Goal: Communication & Community: Answer question/provide support

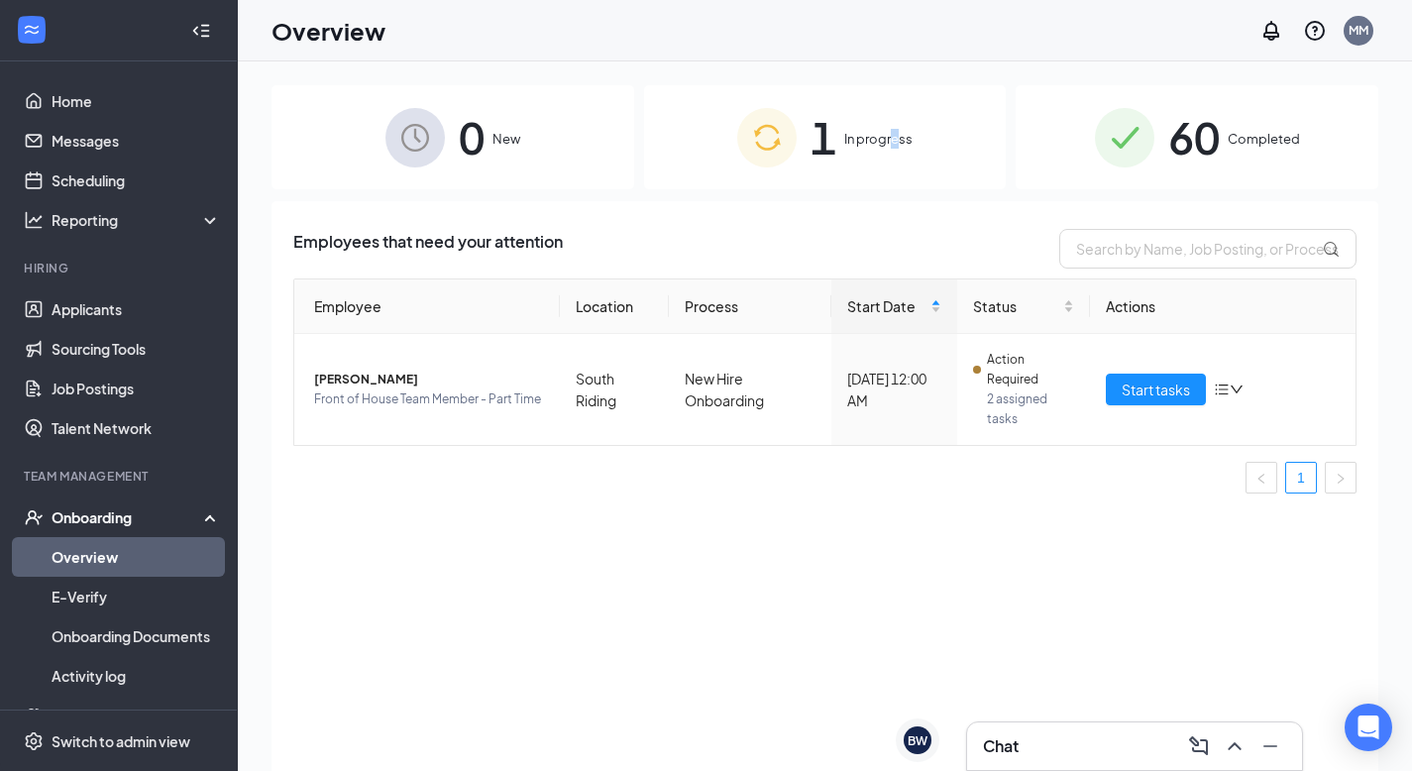
click at [896, 148] on span "In progress" at bounding box center [878, 139] width 68 height 20
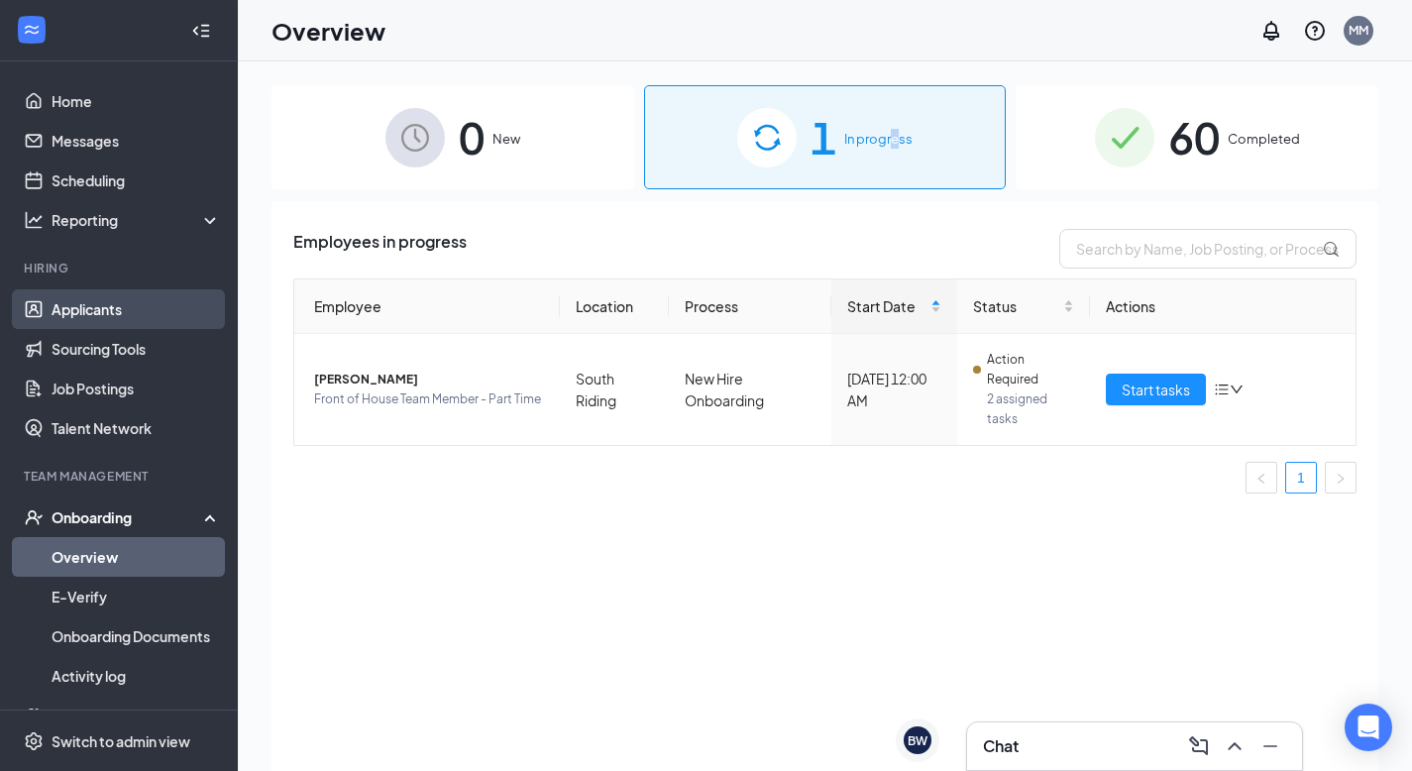
click at [117, 301] on link "Applicants" at bounding box center [136, 309] width 169 height 40
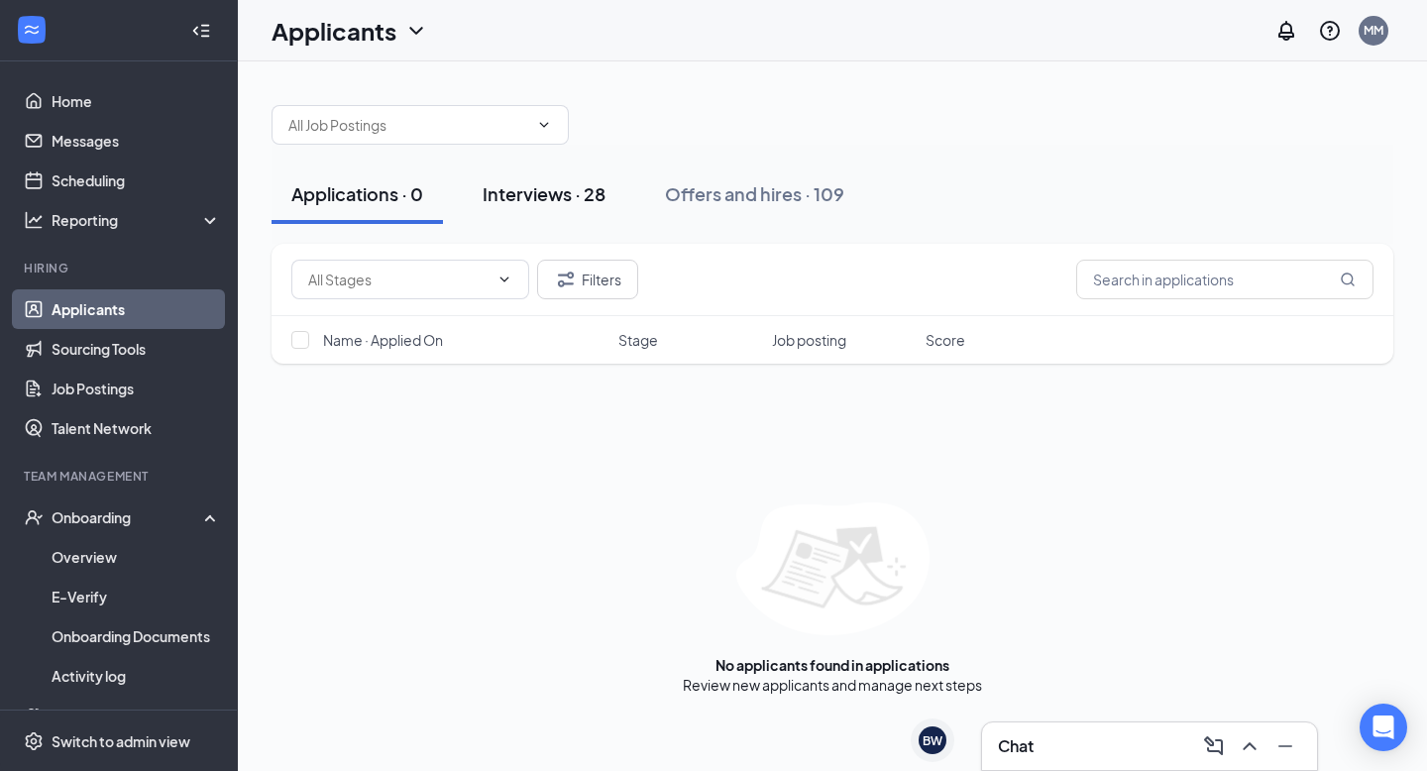
click at [569, 211] on button "Interviews · 28" at bounding box center [544, 193] width 162 height 59
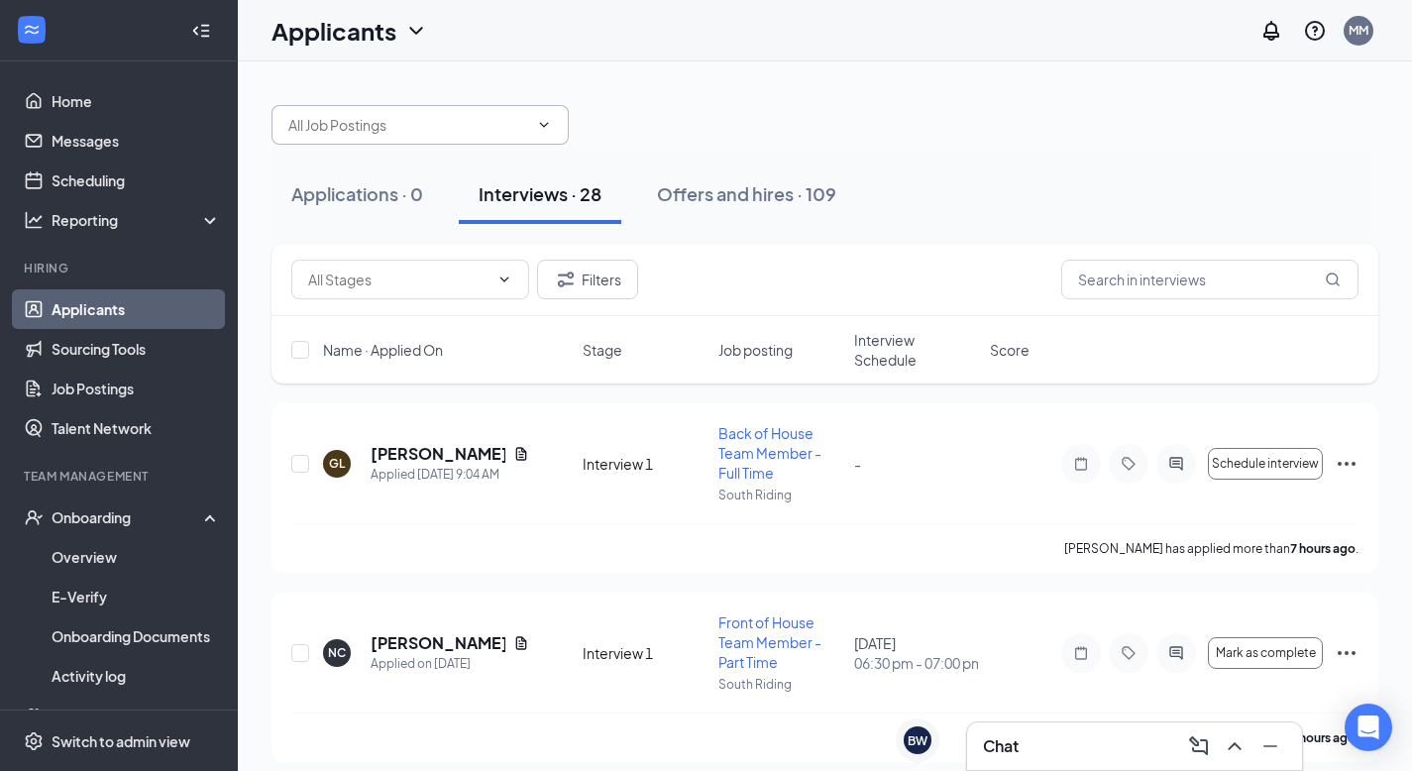
click at [411, 112] on span at bounding box center [419, 125] width 297 height 40
click at [436, 117] on input "text" at bounding box center [408, 125] width 240 height 22
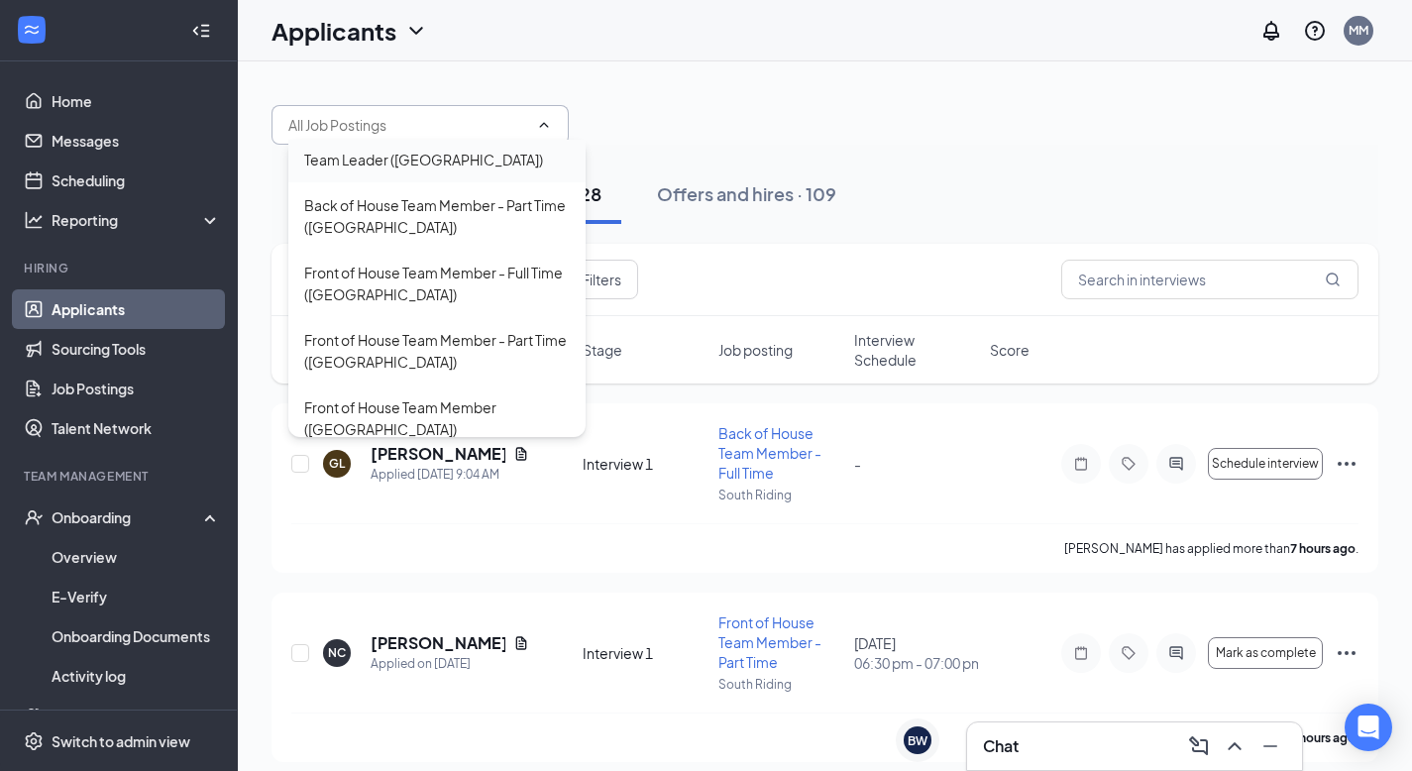
scroll to position [164, 0]
click at [463, 338] on div "Front of House Team Member - Part Time ([GEOGRAPHIC_DATA])" at bounding box center [437, 348] width 266 height 44
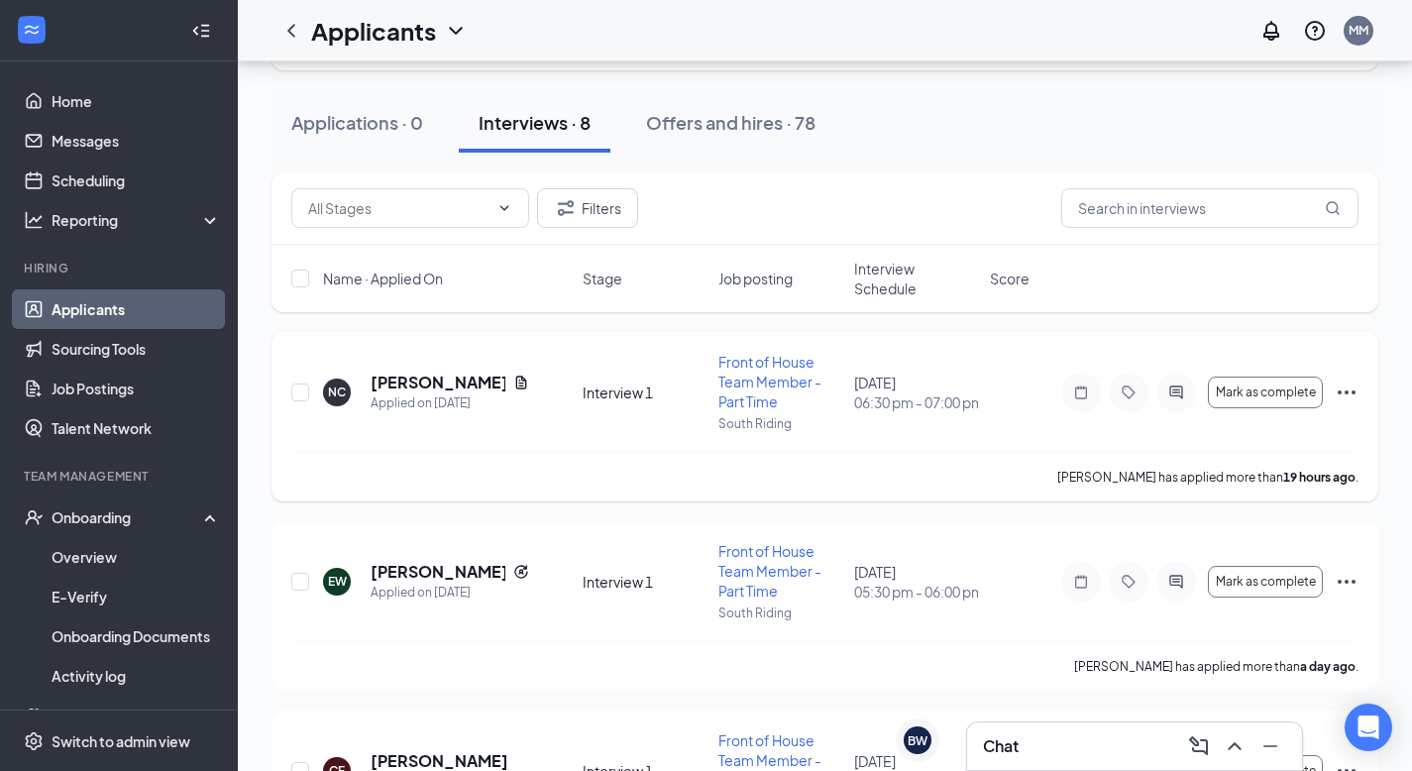
scroll to position [122, 0]
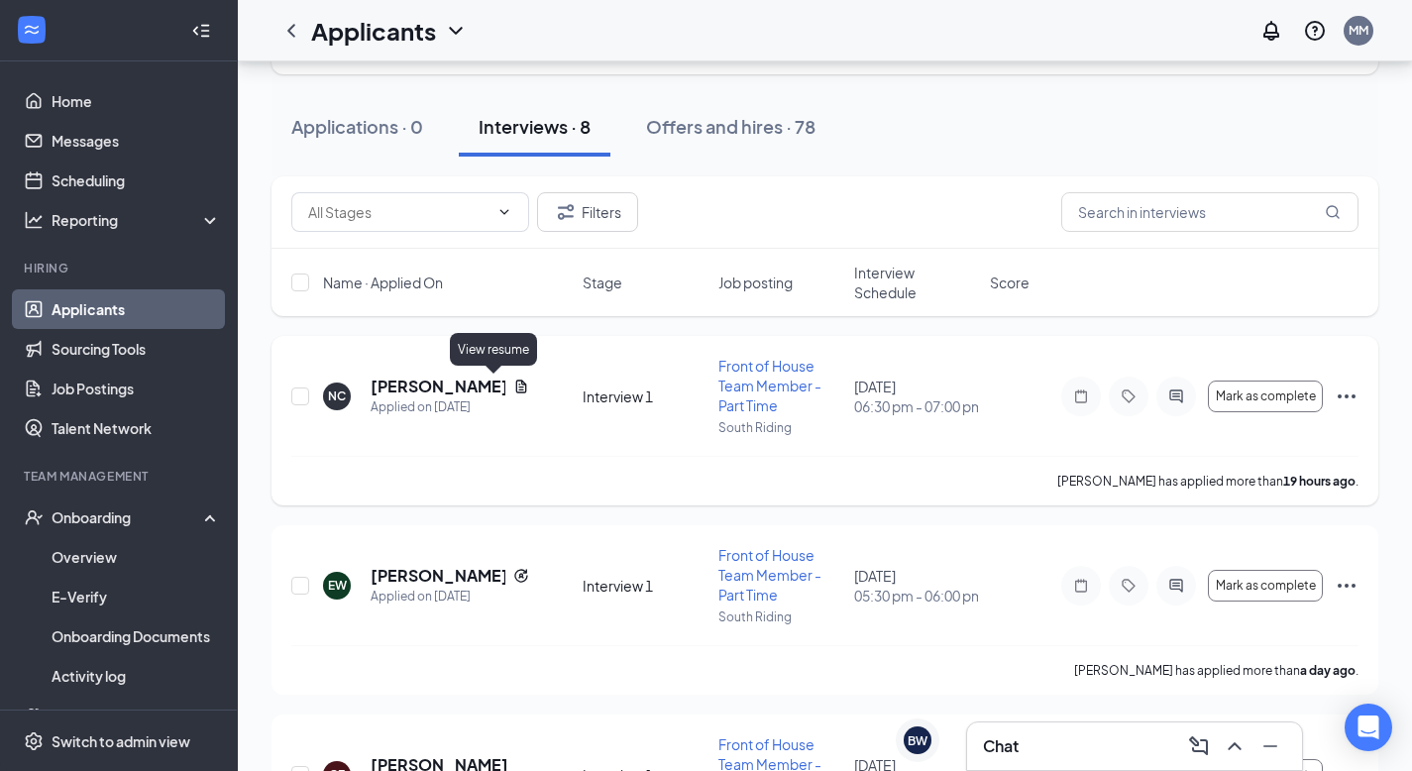
click at [513, 387] on icon "Document" at bounding box center [521, 386] width 16 height 16
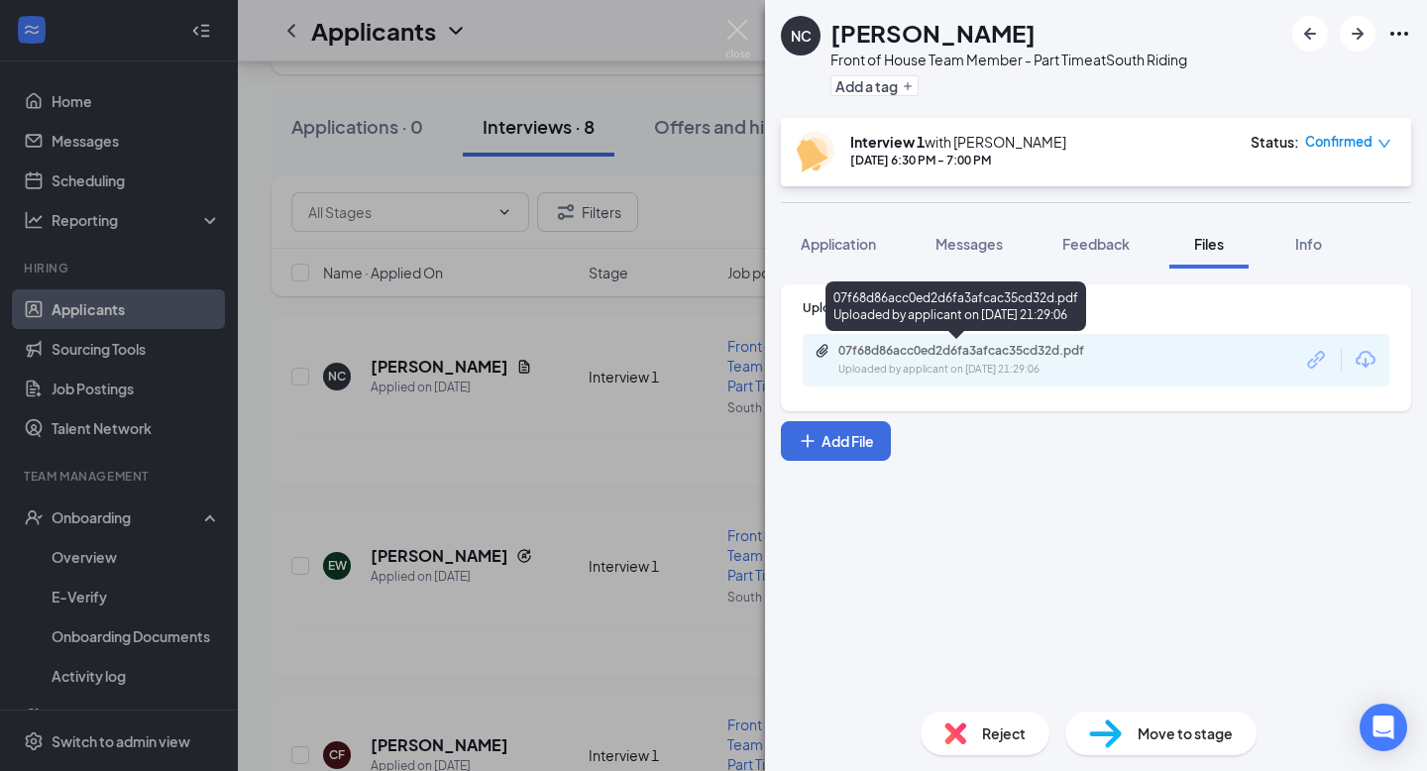
click at [1000, 360] on div "07f68d86acc0ed2d6fa3afcac35cd32d.pdf Uploaded by applicant on [DATE] 21:29:06" at bounding box center [974, 360] width 321 height 35
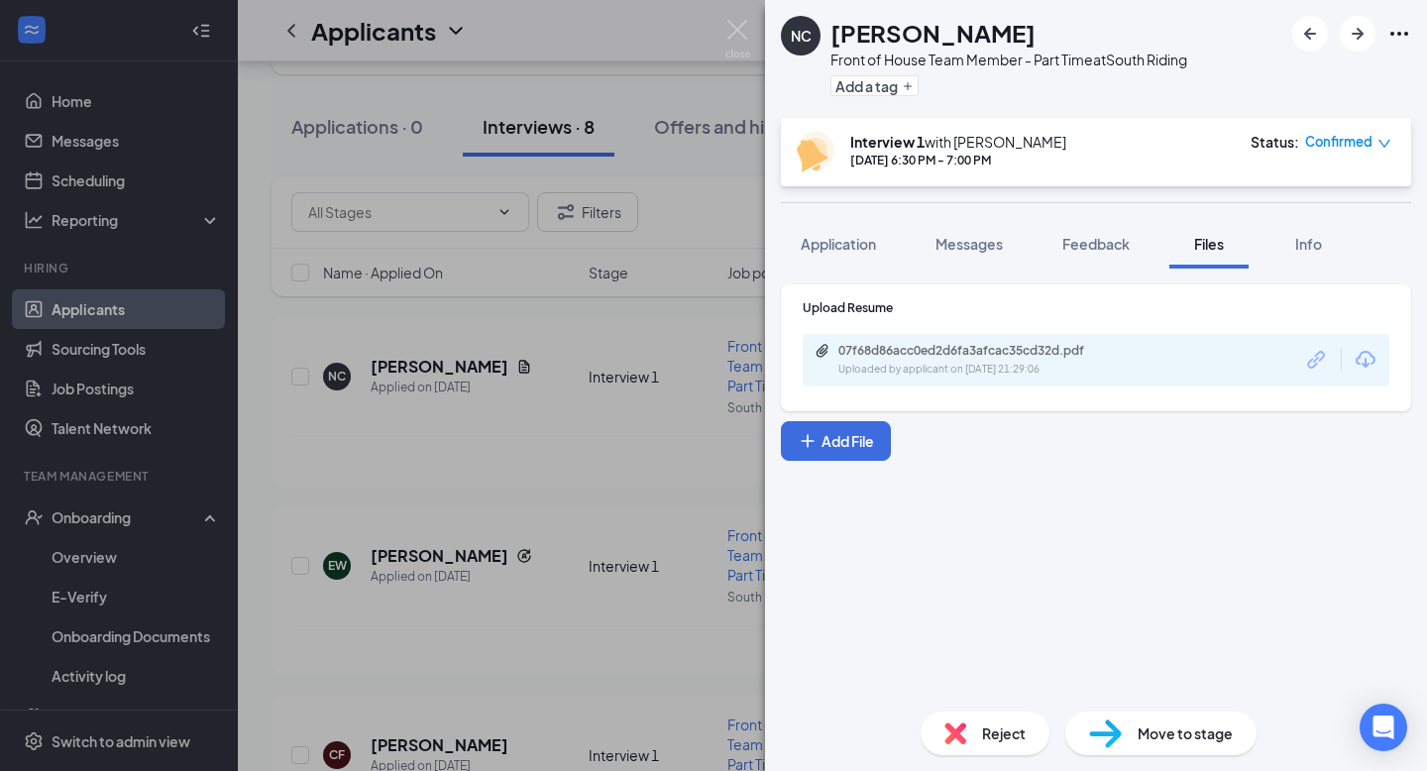
click at [593, 436] on div "NC [PERSON_NAME] Front of House Team Member - Part Time at [GEOGRAPHIC_DATA] Ad…" at bounding box center [713, 385] width 1427 height 771
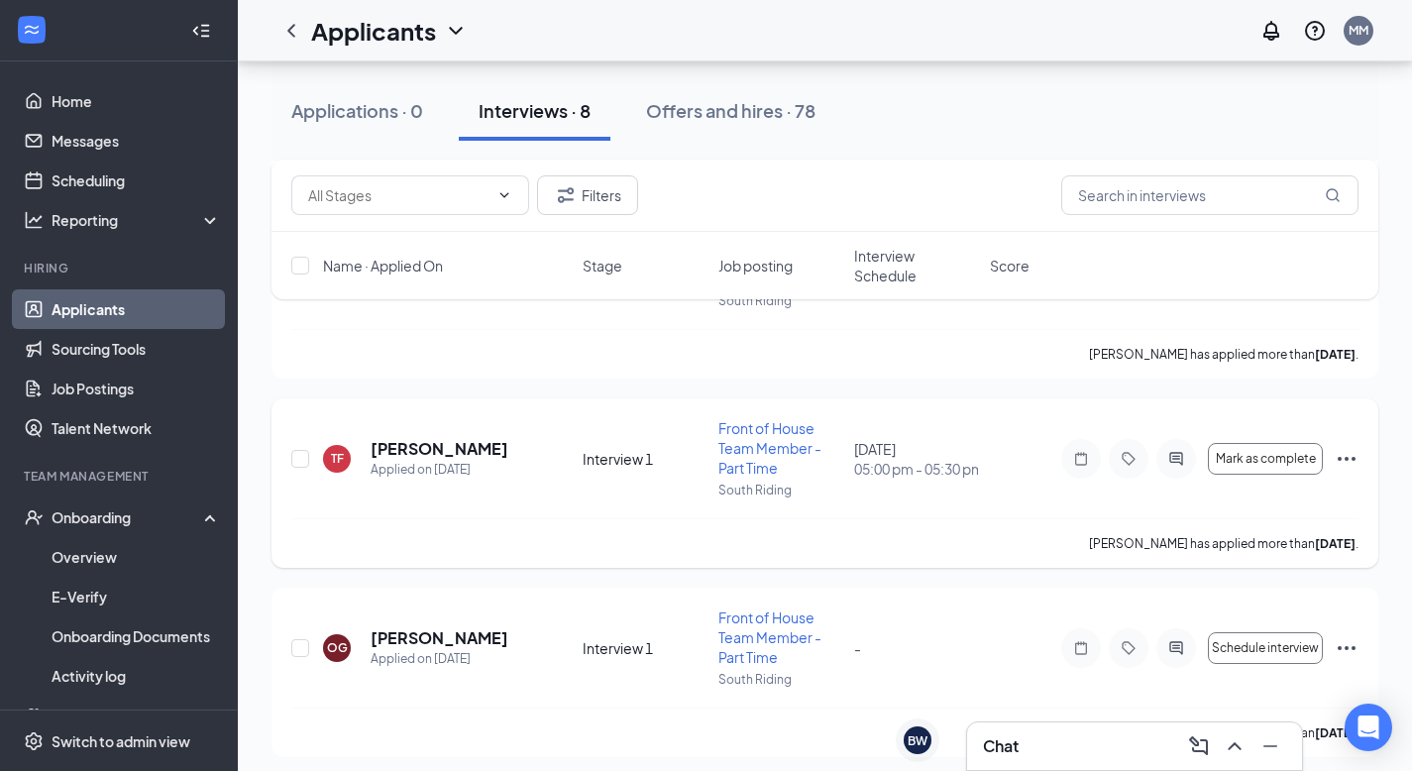
scroll to position [1205, 0]
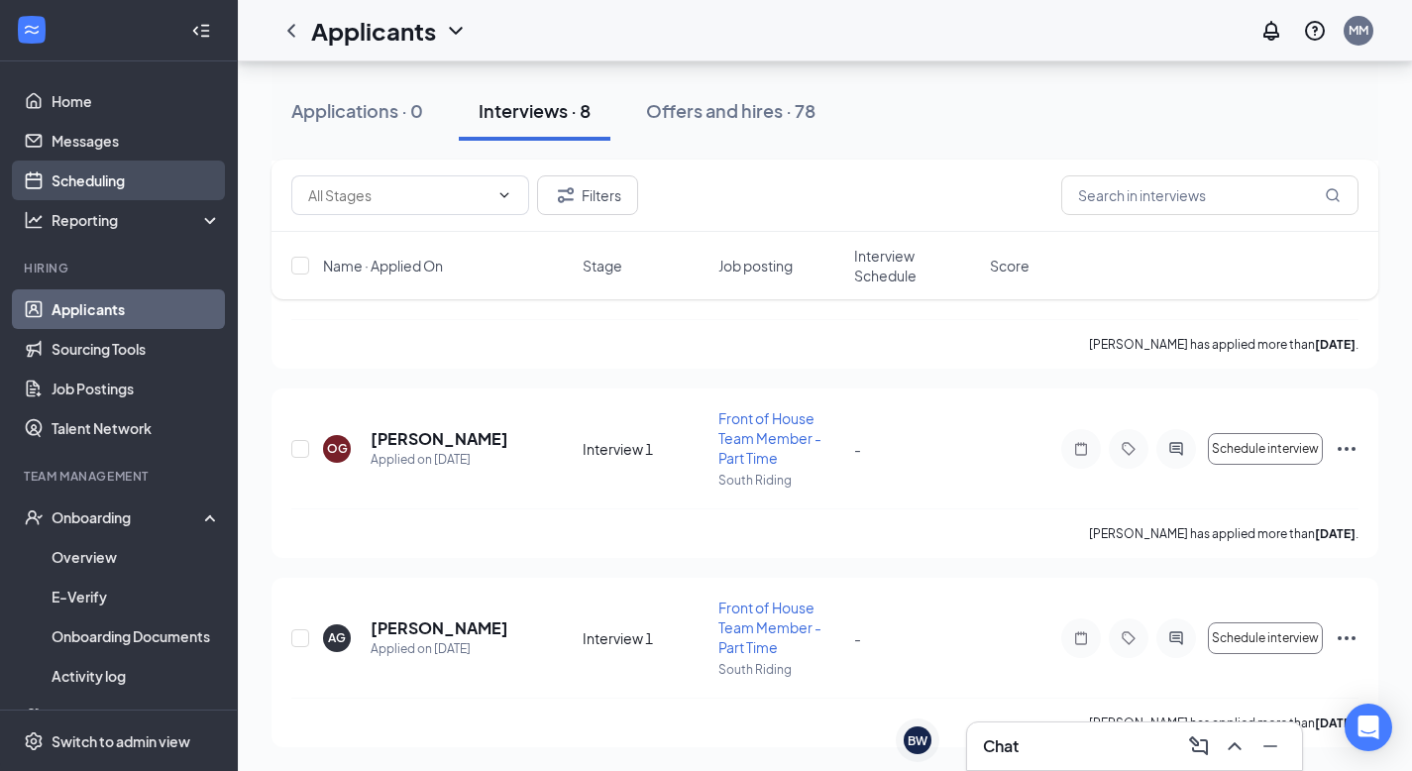
click at [76, 190] on link "Scheduling" at bounding box center [136, 180] width 169 height 40
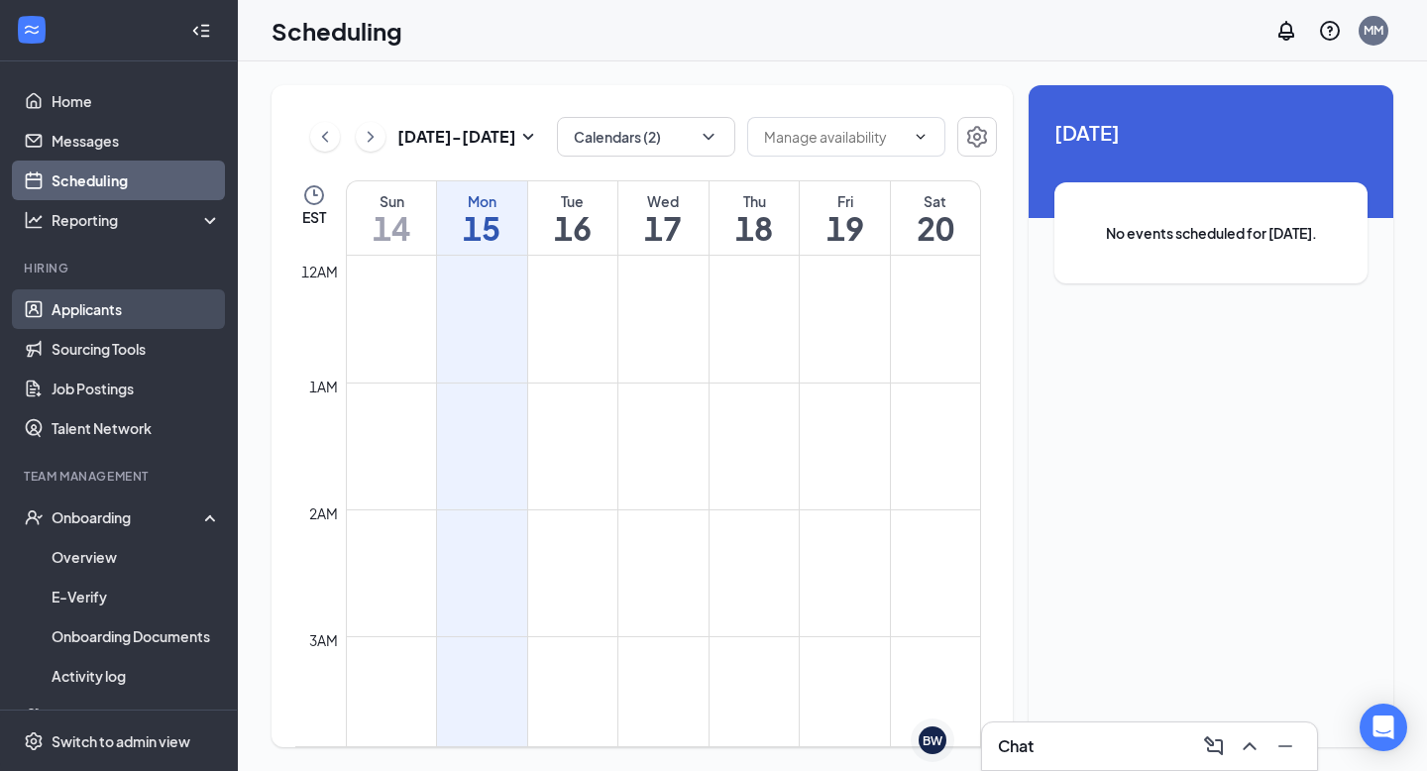
click at [83, 316] on link "Applicants" at bounding box center [136, 309] width 169 height 40
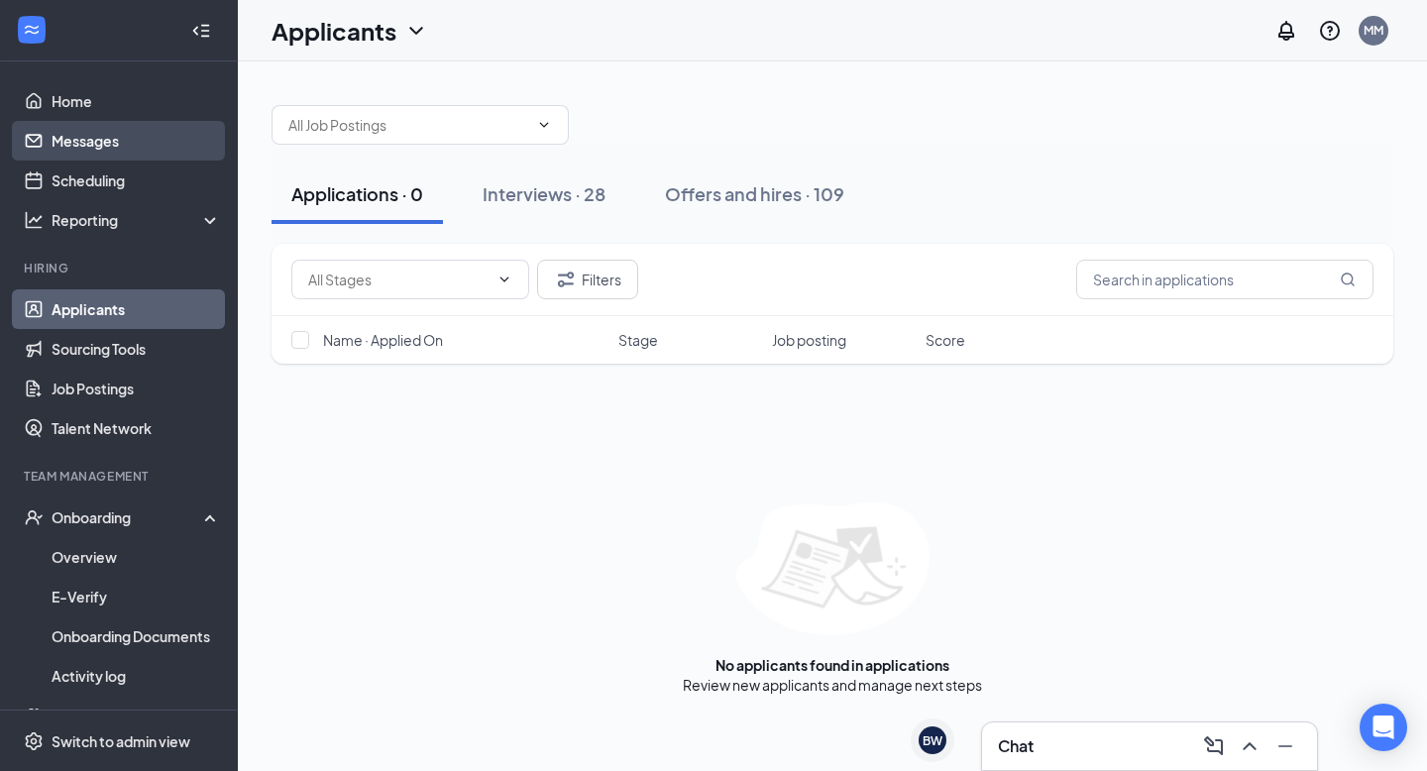
click at [55, 135] on link "Messages" at bounding box center [136, 141] width 169 height 40
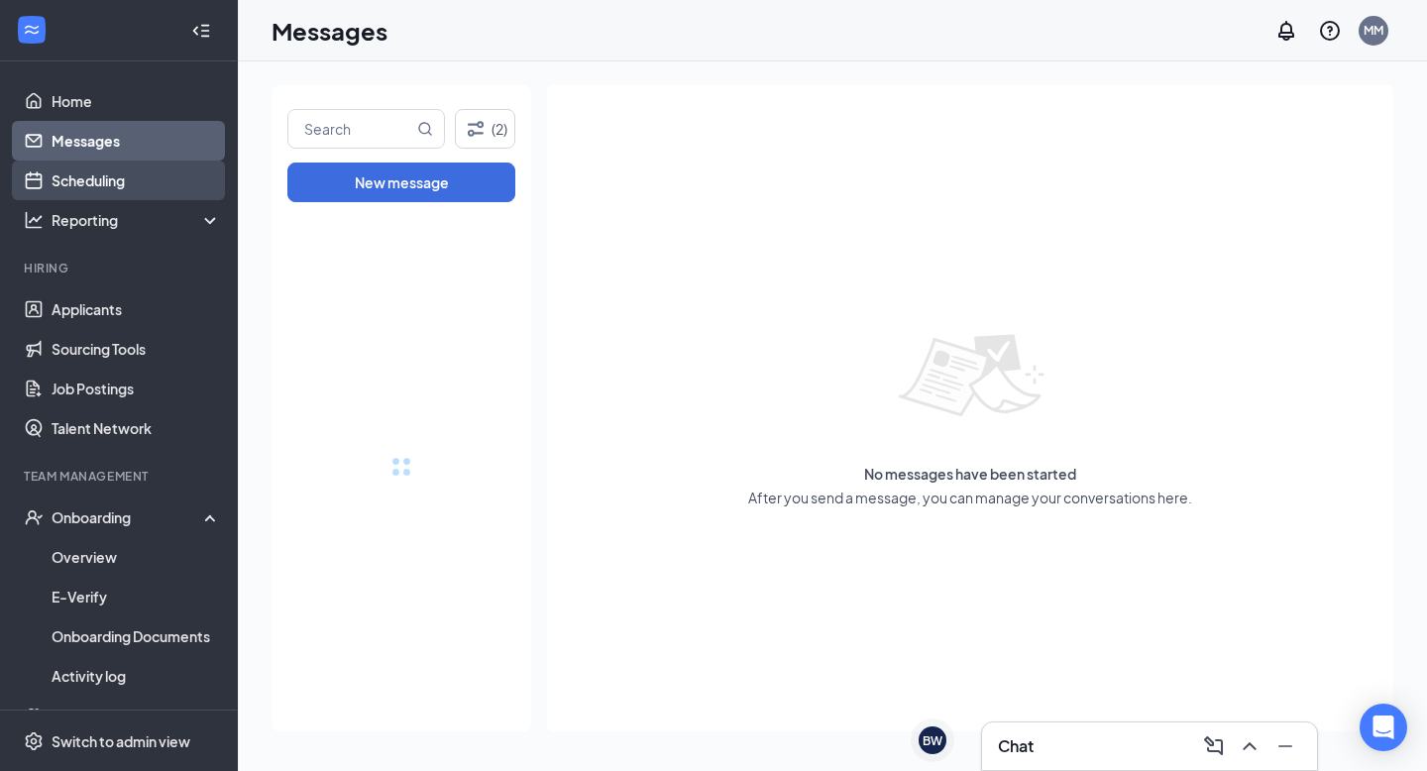
click at [85, 176] on link "Scheduling" at bounding box center [136, 180] width 169 height 40
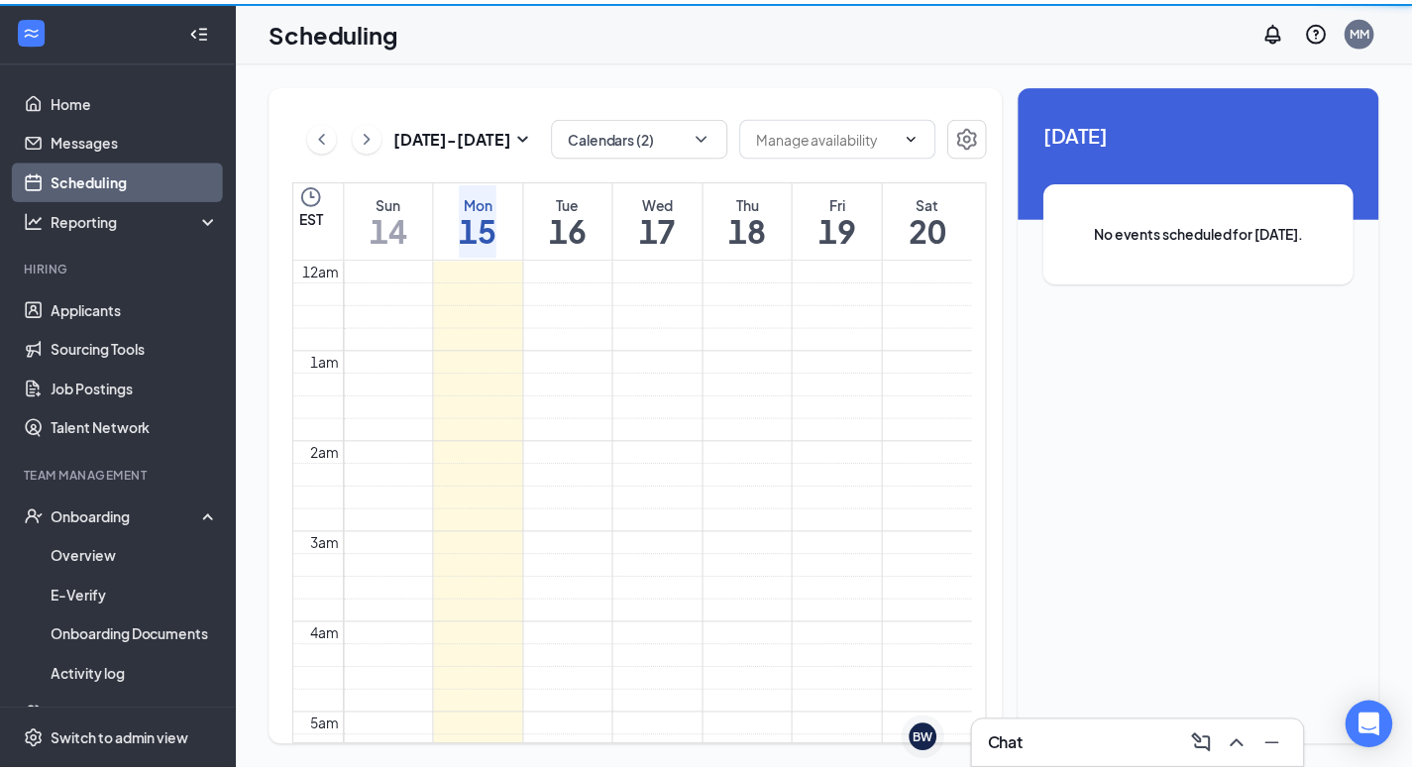
scroll to position [974, 0]
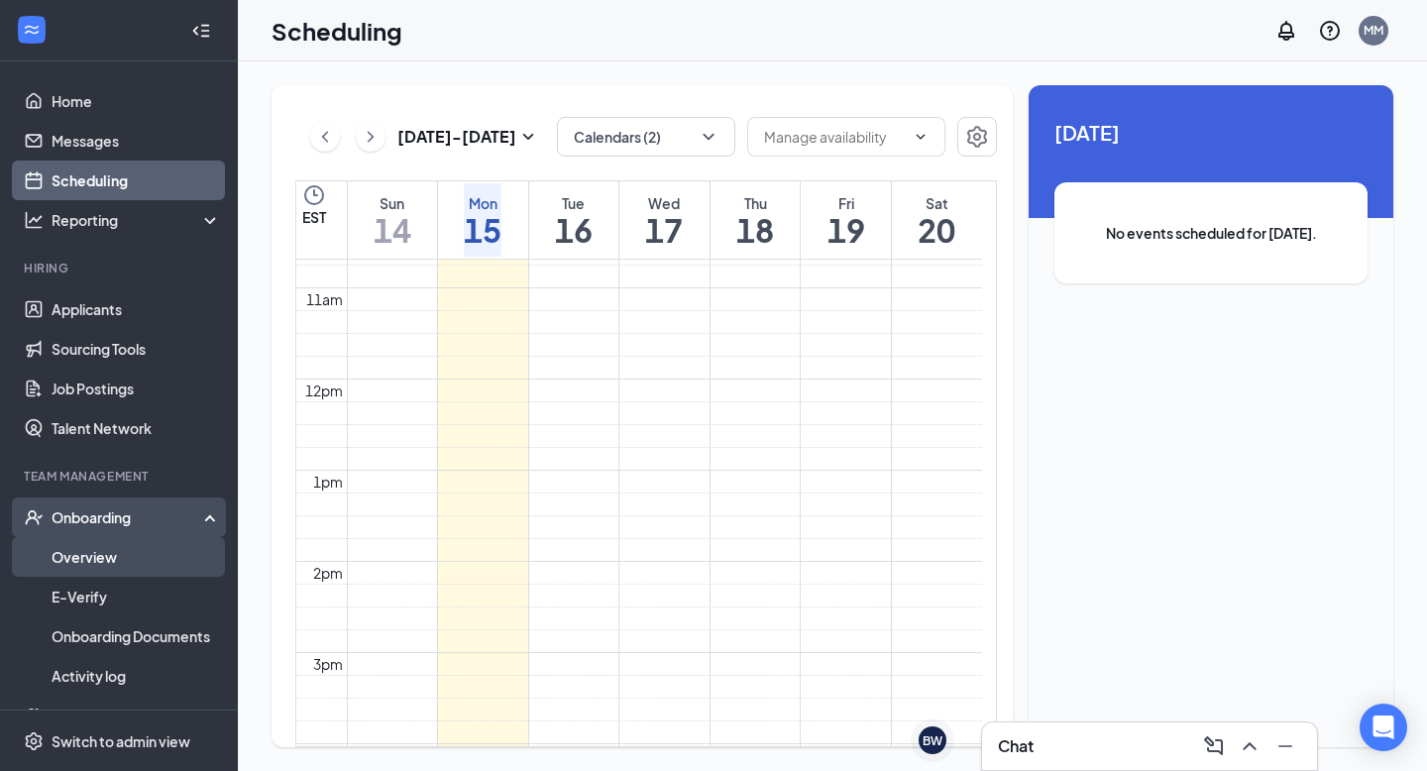
click at [100, 566] on link "Overview" at bounding box center [136, 557] width 169 height 40
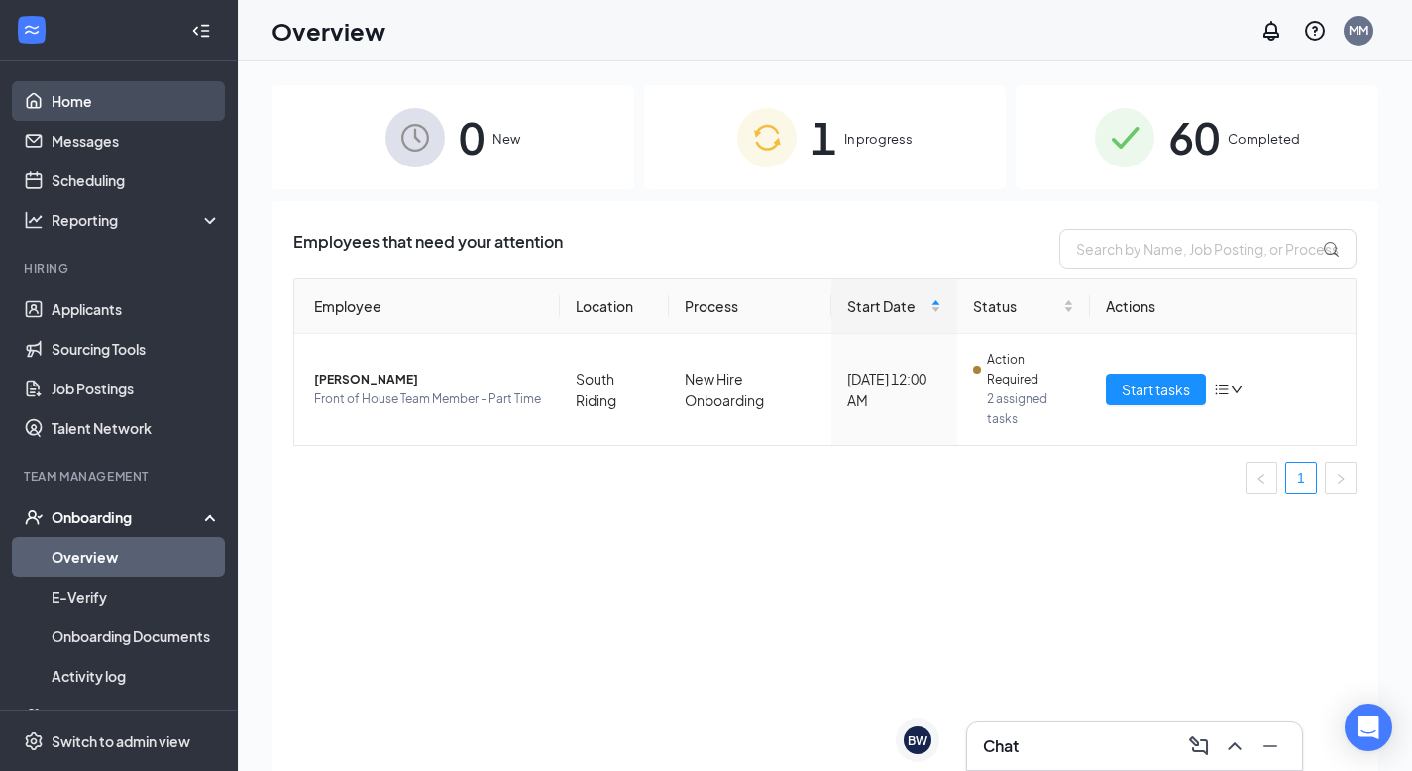
click at [108, 89] on link "Home" at bounding box center [136, 101] width 169 height 40
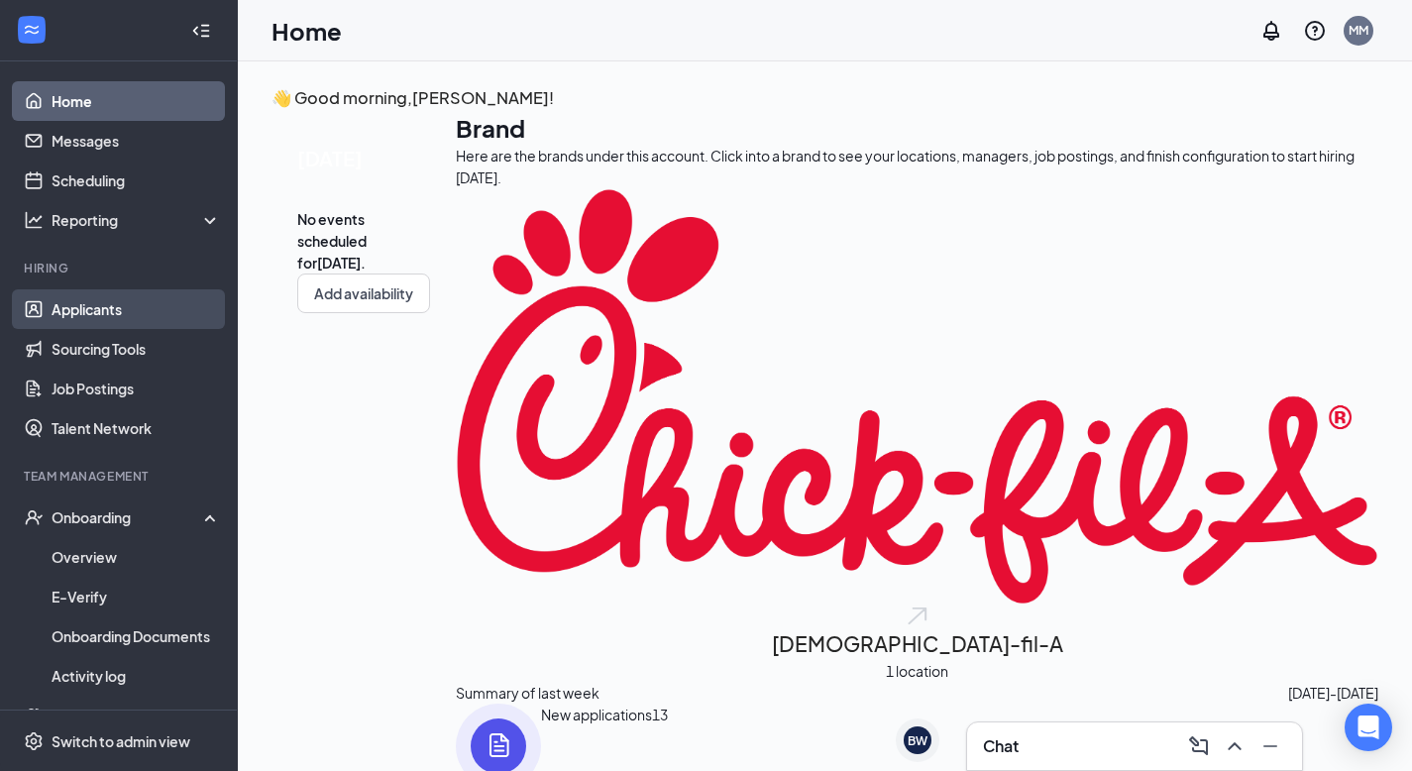
click at [116, 321] on link "Applicants" at bounding box center [136, 309] width 169 height 40
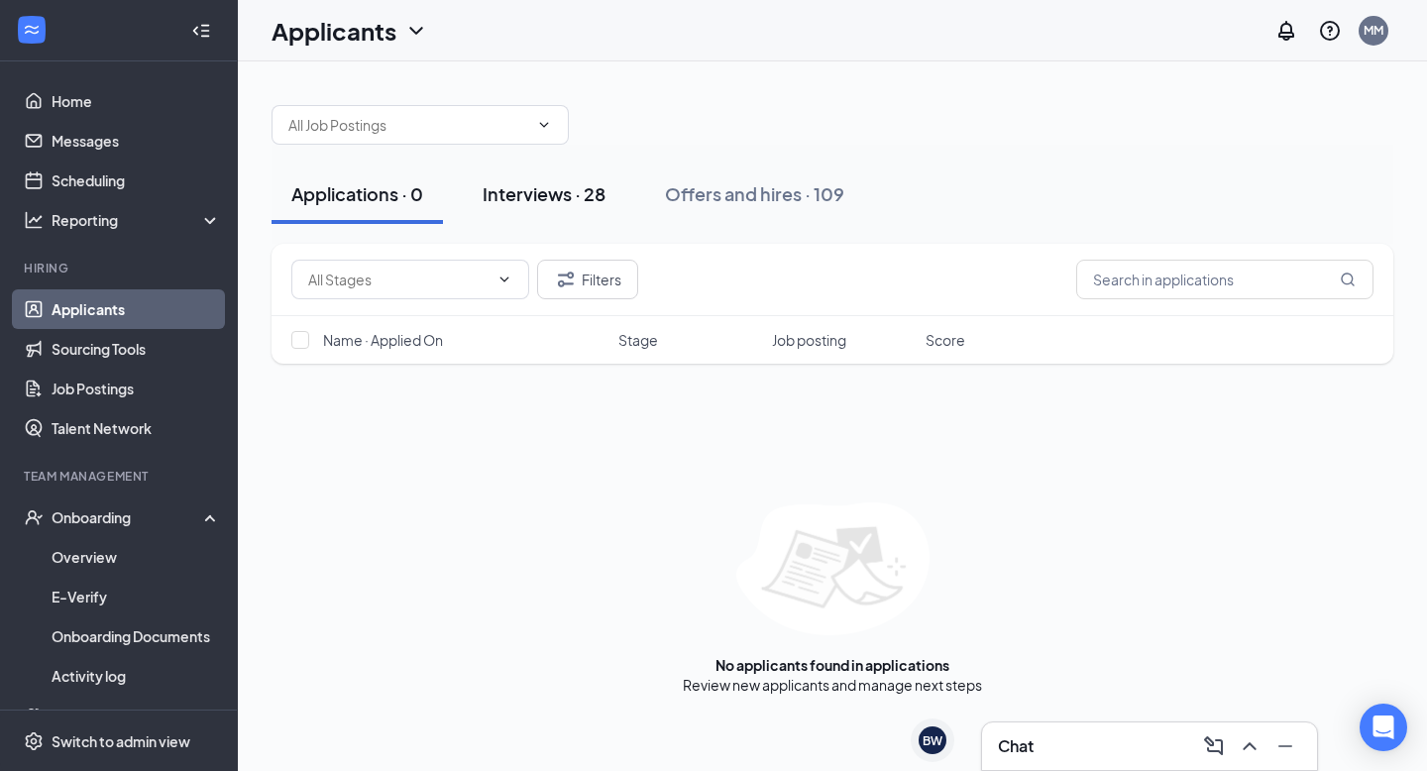
click at [552, 184] on div "Interviews · 28" at bounding box center [543, 193] width 123 height 25
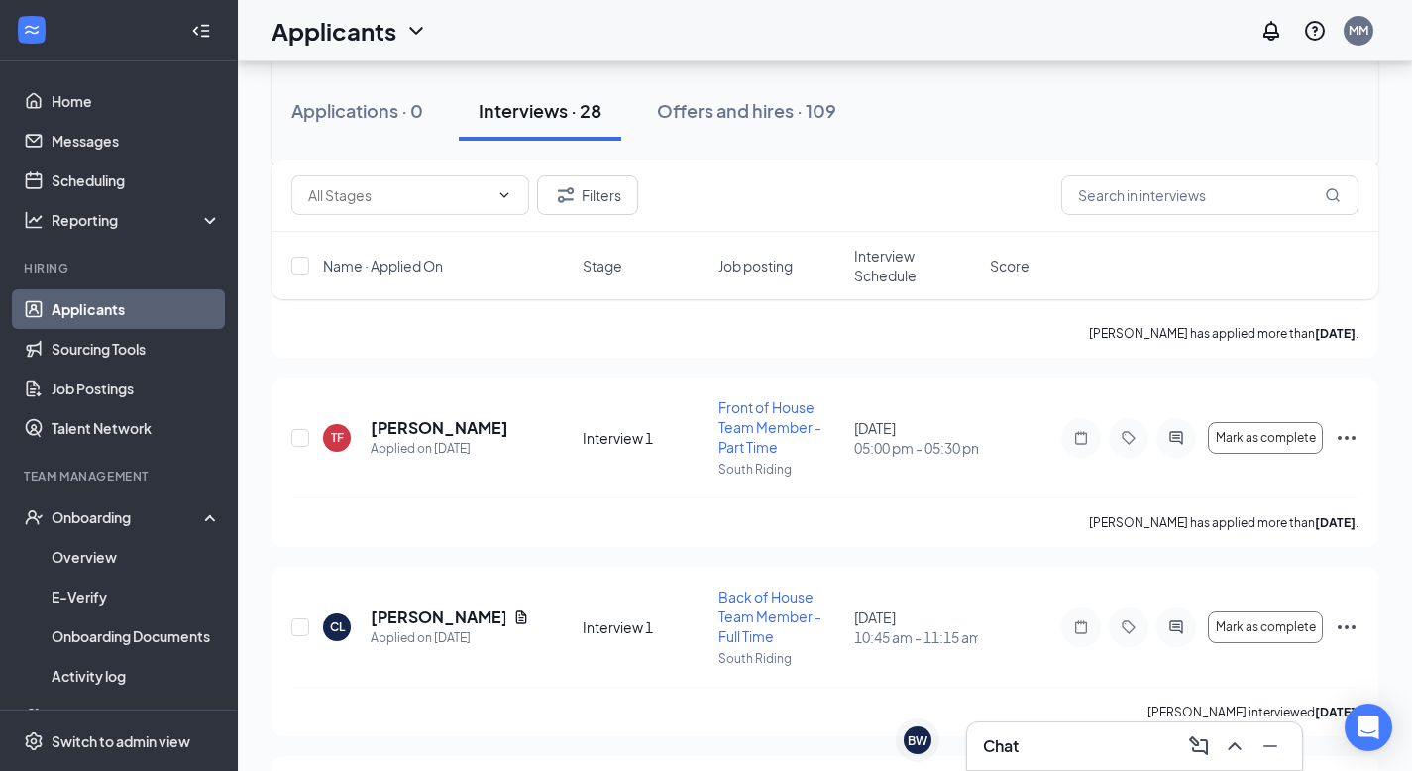
scroll to position [3825, 0]
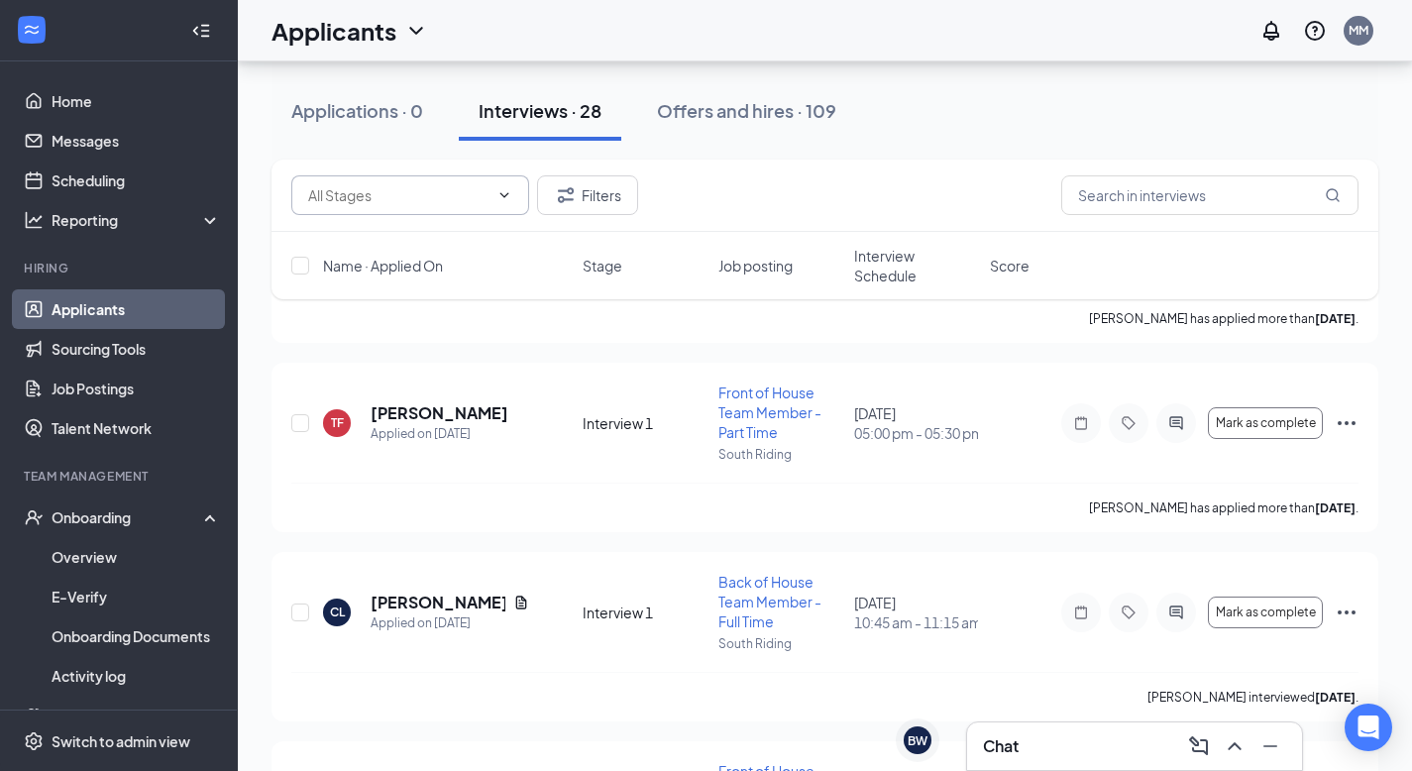
click at [426, 191] on input "text" at bounding box center [398, 195] width 180 height 22
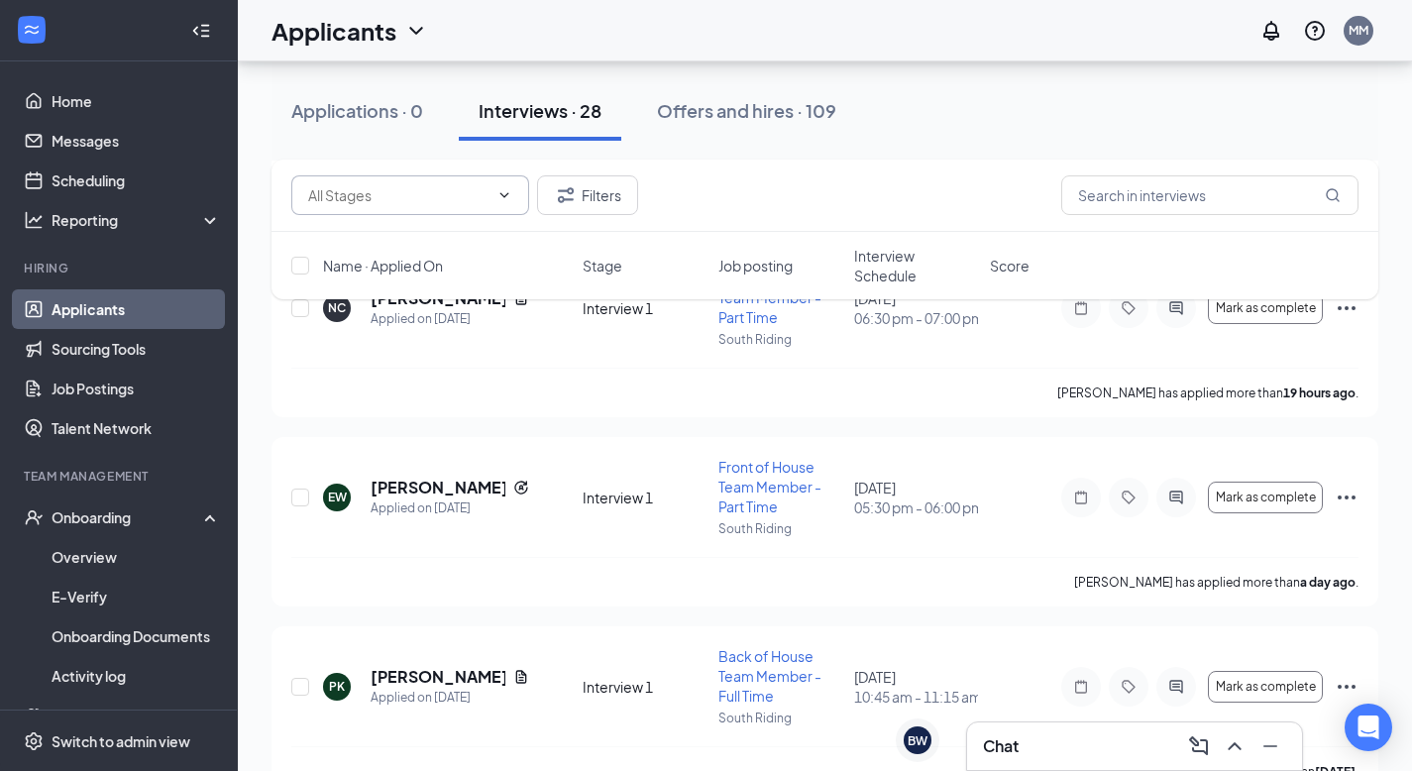
scroll to position [0, 0]
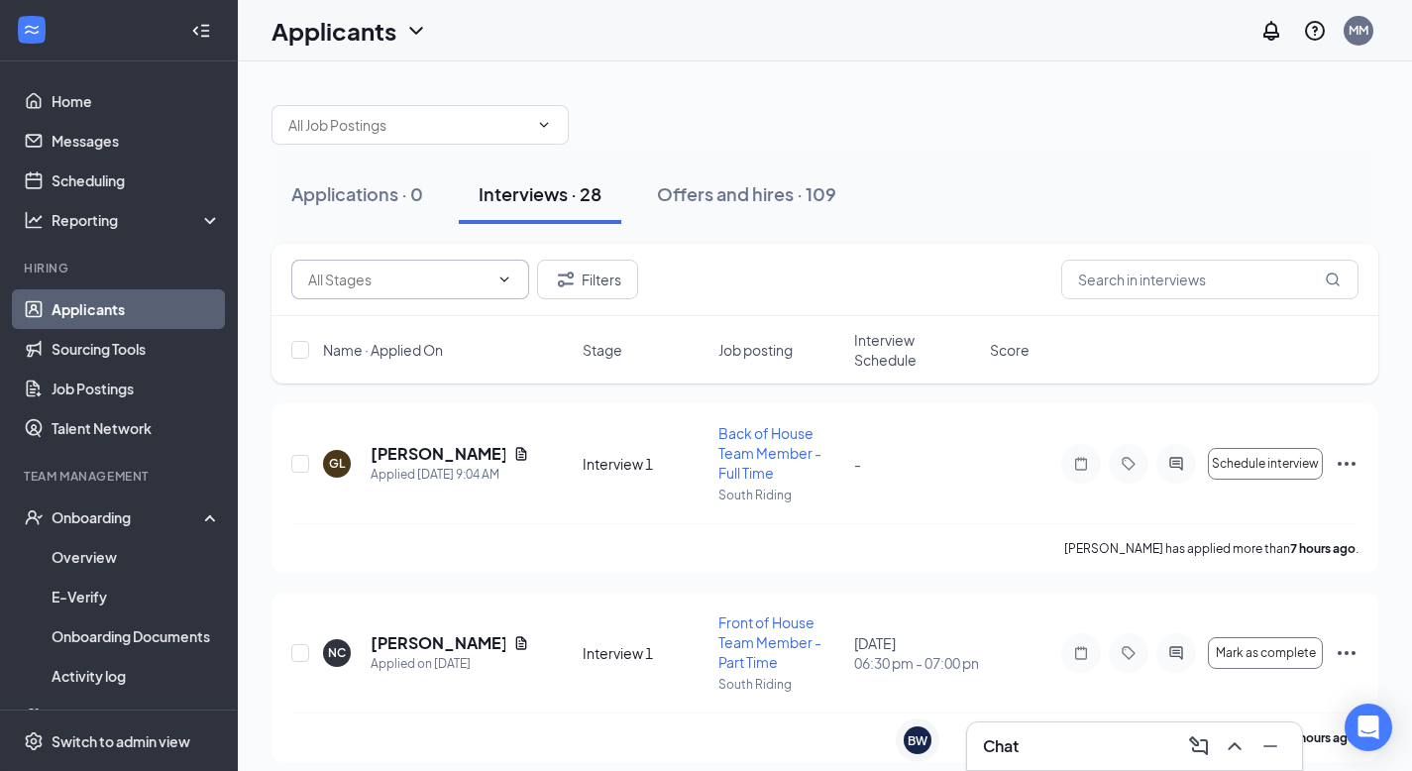
click at [504, 276] on icon "ChevronDown" at bounding box center [504, 279] width 16 height 16
click at [509, 278] on icon "ChevronDown" at bounding box center [504, 279] width 16 height 16
click at [506, 275] on icon "ChevronDown" at bounding box center [504, 279] width 16 height 16
click at [466, 92] on div at bounding box center [824, 114] width 1107 height 59
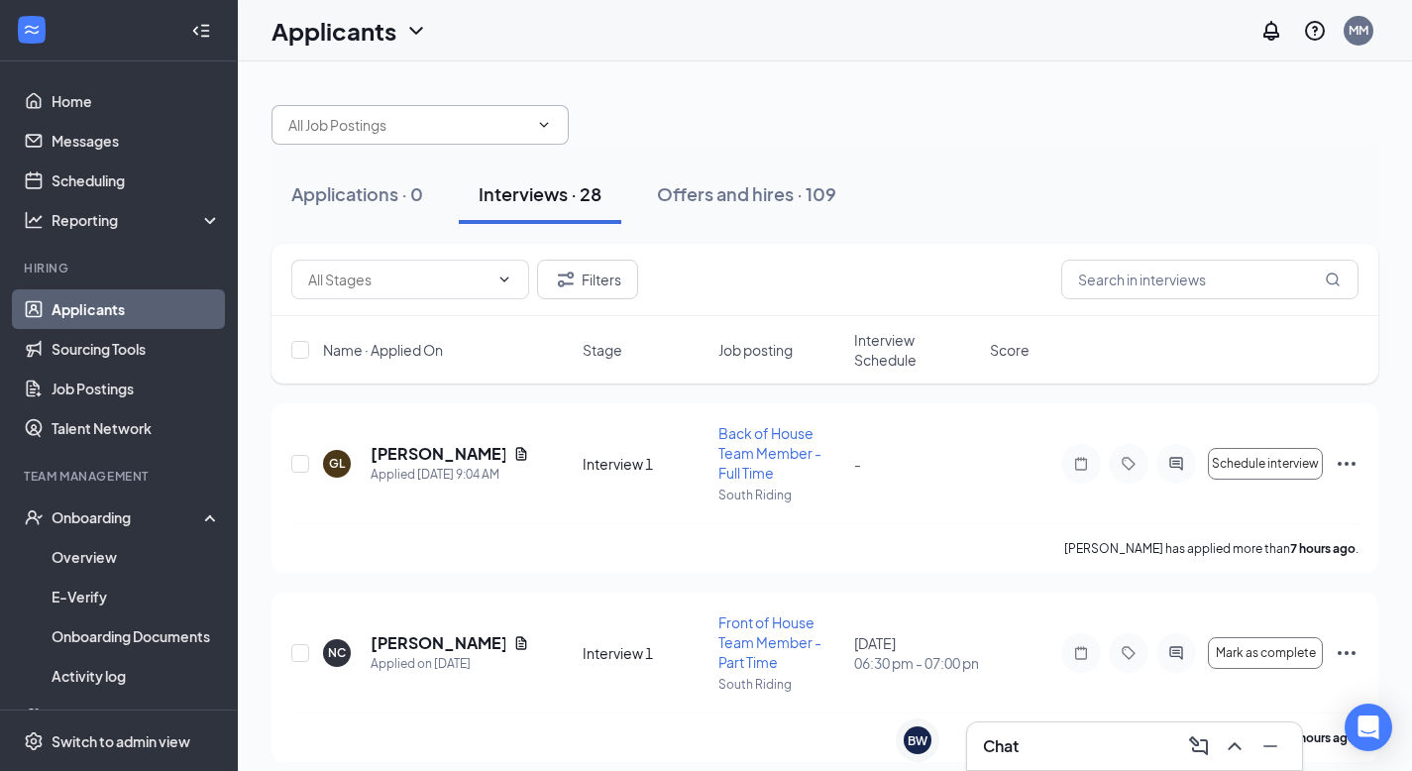
click at [466, 119] on input "text" at bounding box center [408, 125] width 240 height 22
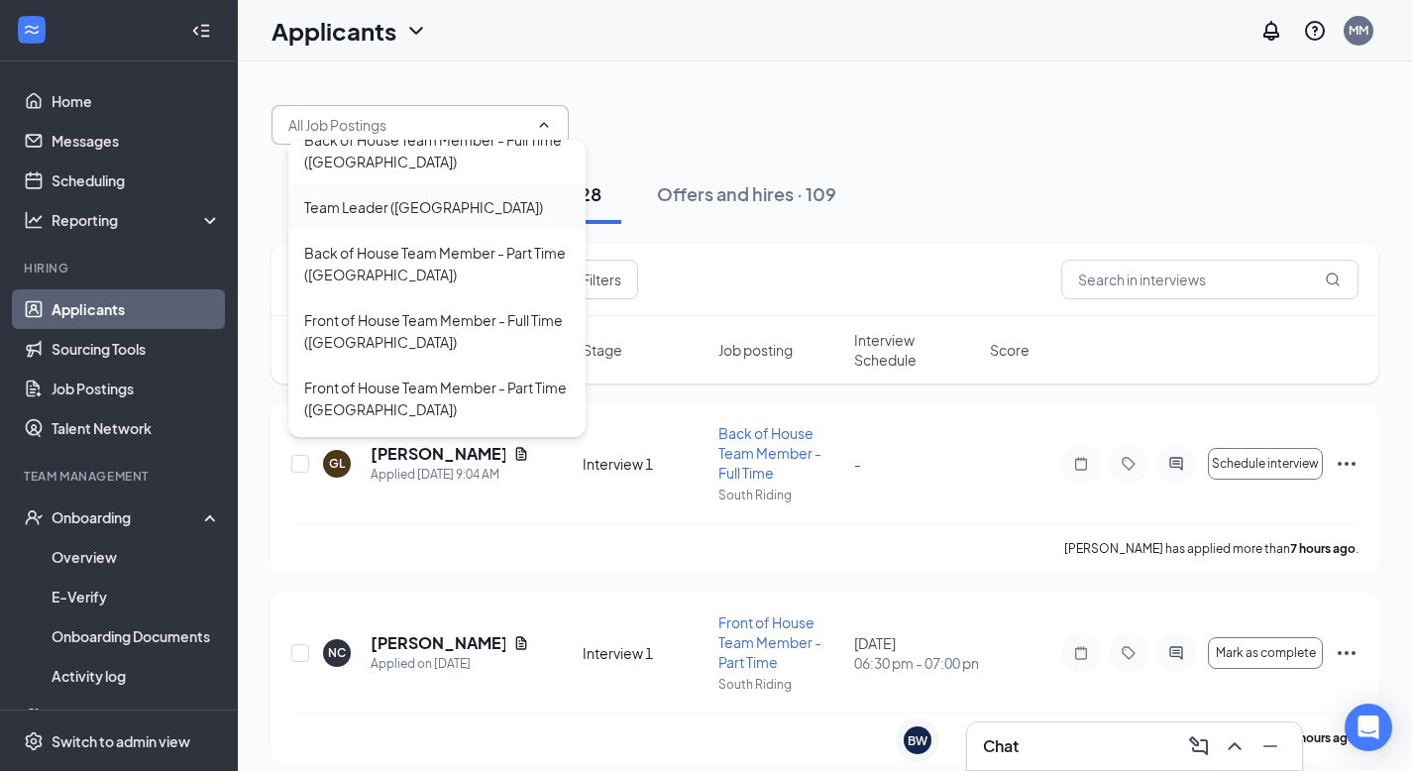
scroll to position [145, 0]
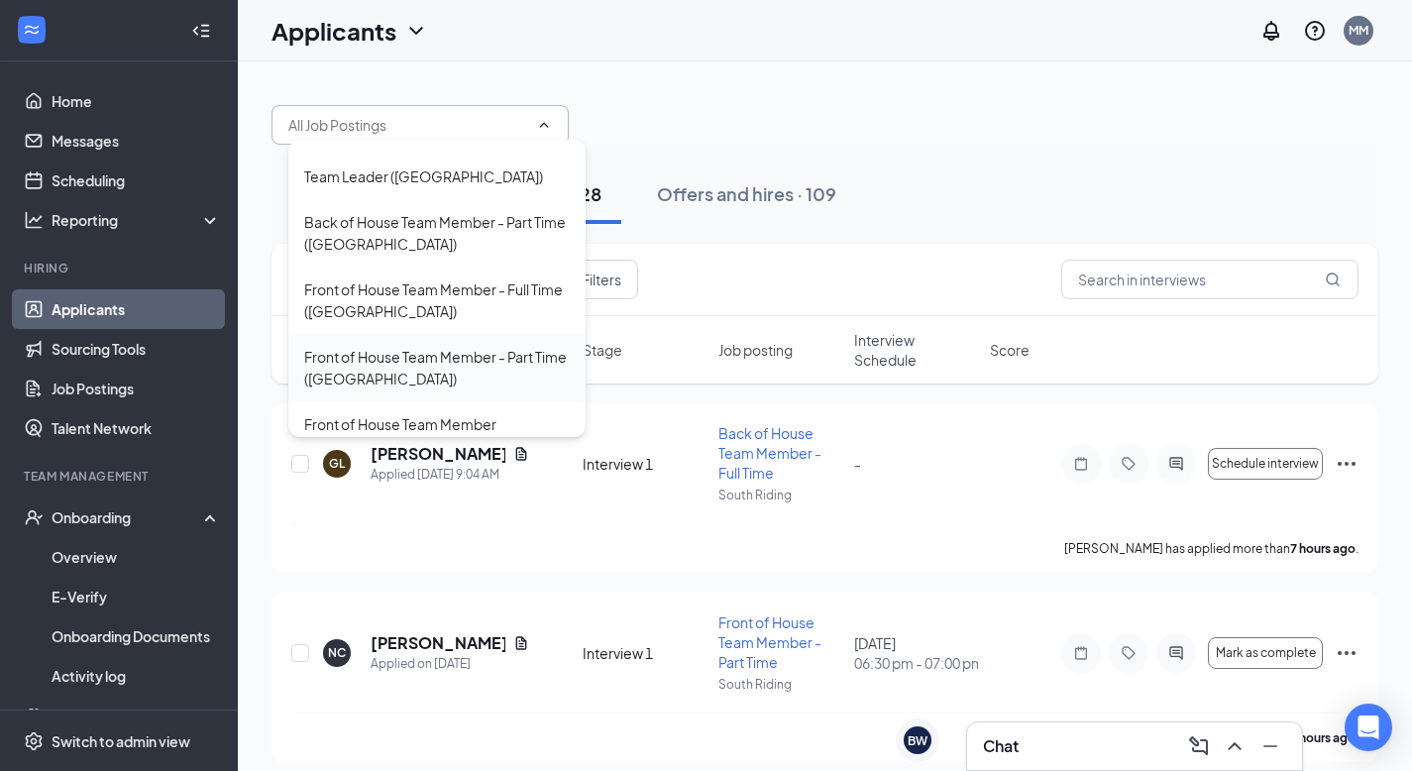
click at [465, 354] on div "Front of House Team Member - Part Time ([GEOGRAPHIC_DATA])" at bounding box center [437, 368] width 266 height 44
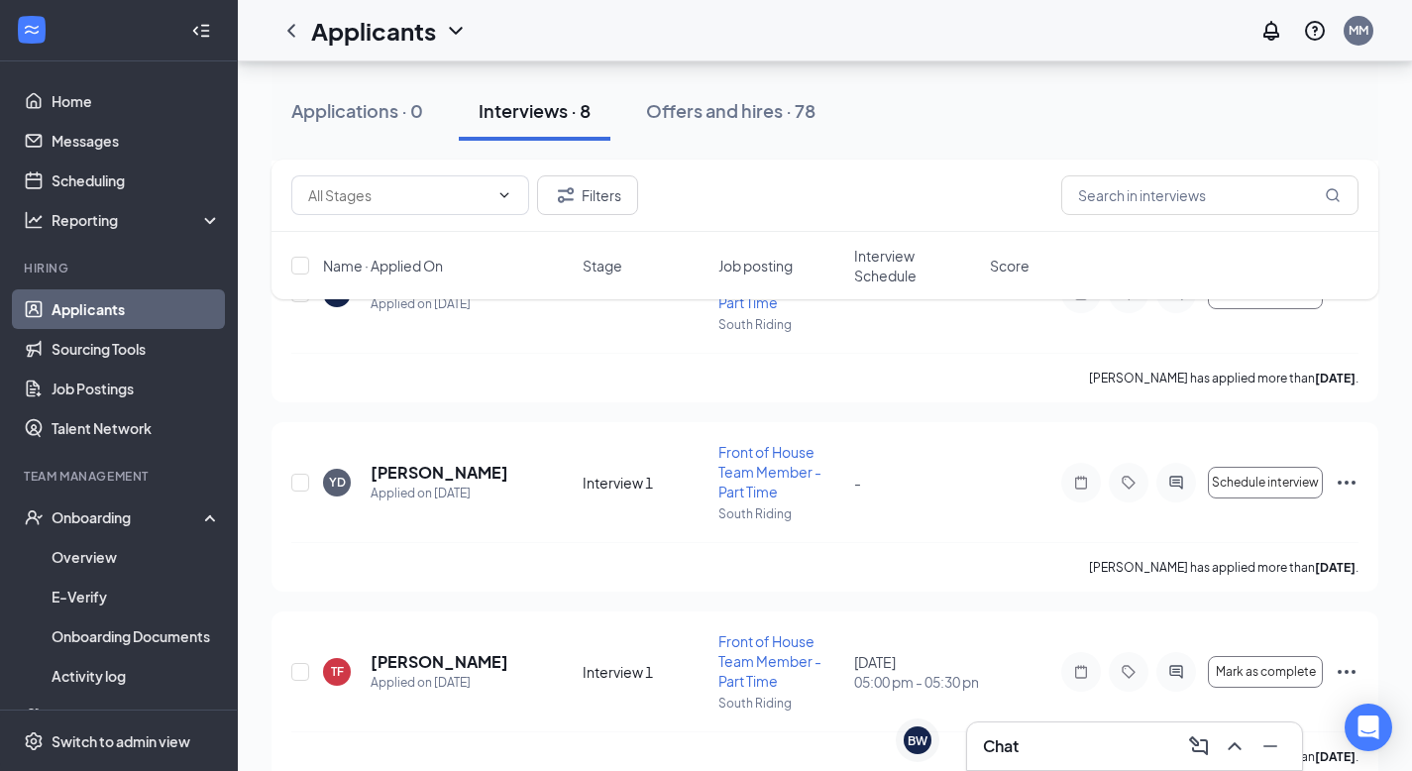
scroll to position [1205, 0]
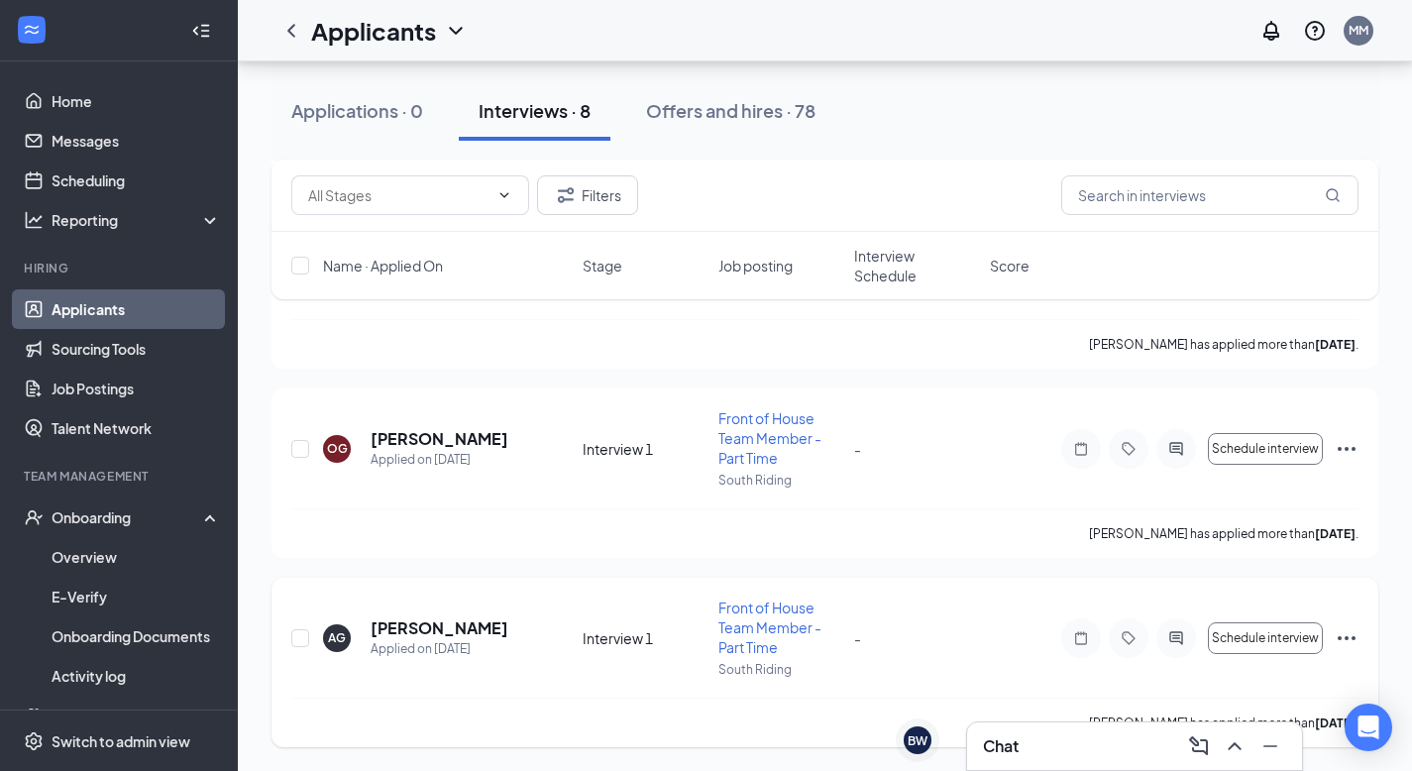
click at [1174, 645] on div at bounding box center [1176, 638] width 40 height 40
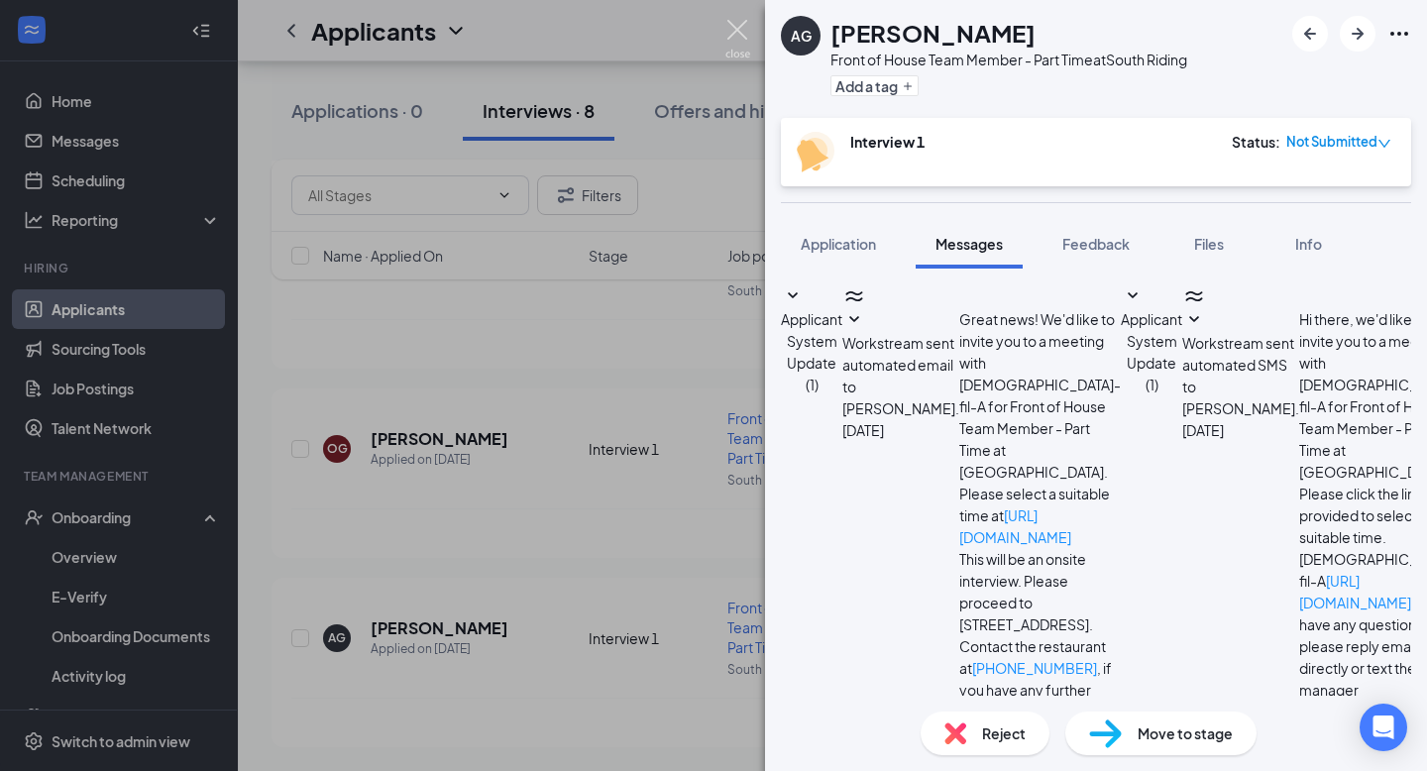
click at [737, 33] on img at bounding box center [737, 39] width 25 height 39
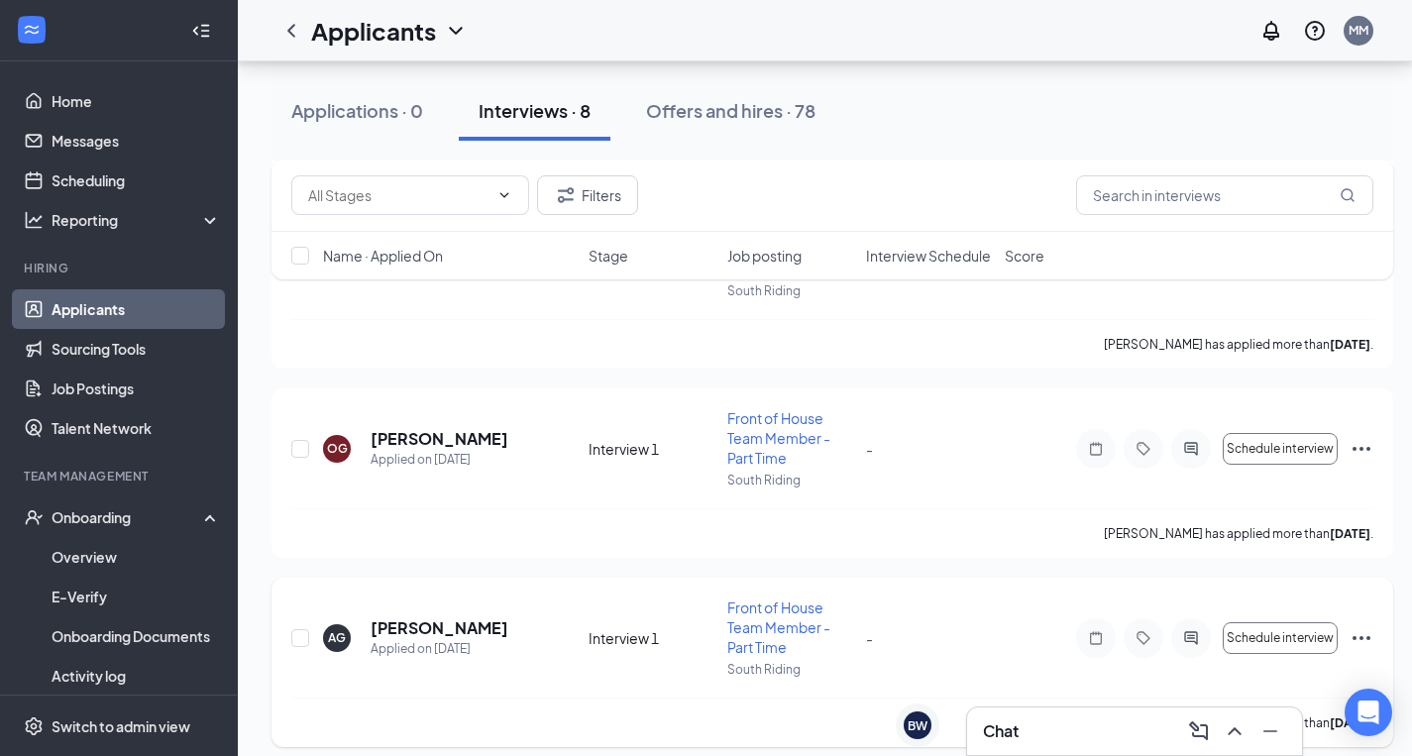
scroll to position [1200, 0]
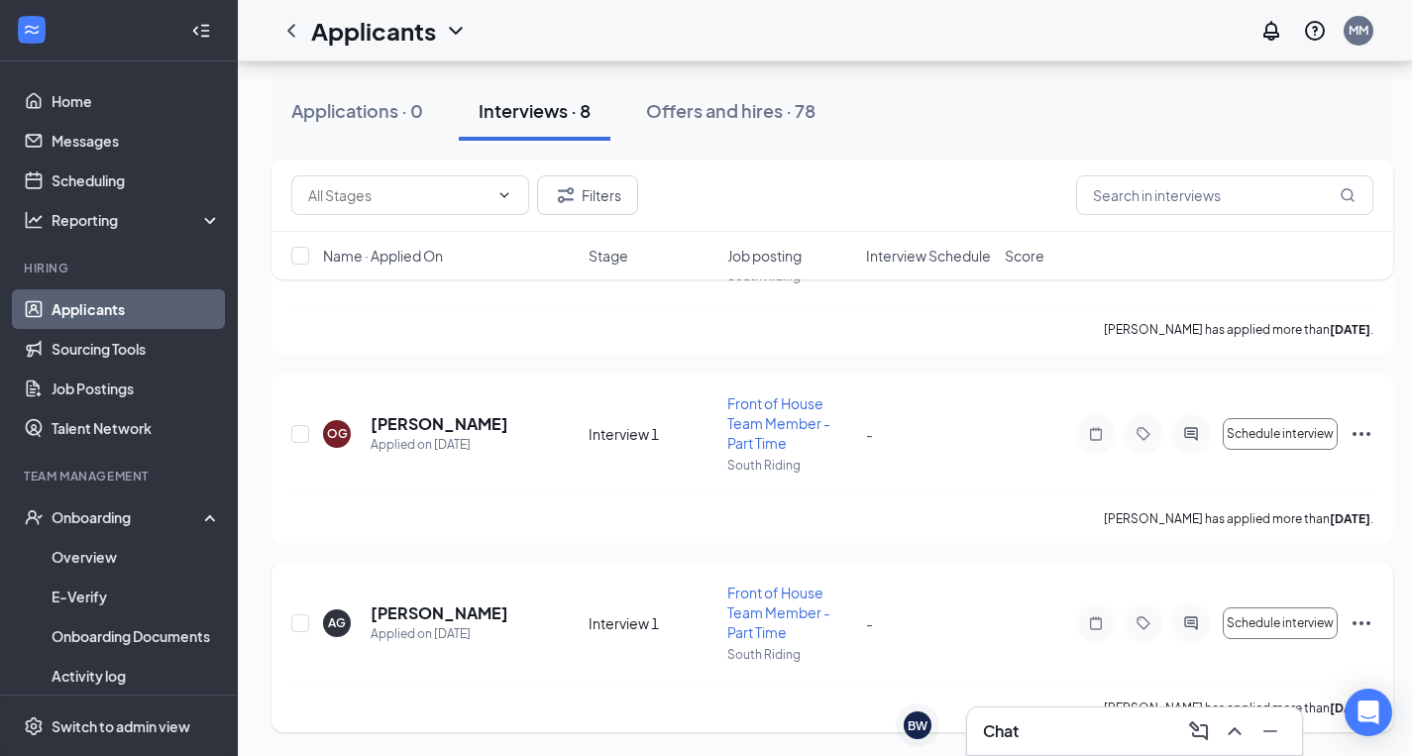
click at [1356, 615] on icon "Ellipses" at bounding box center [1361, 623] width 24 height 24
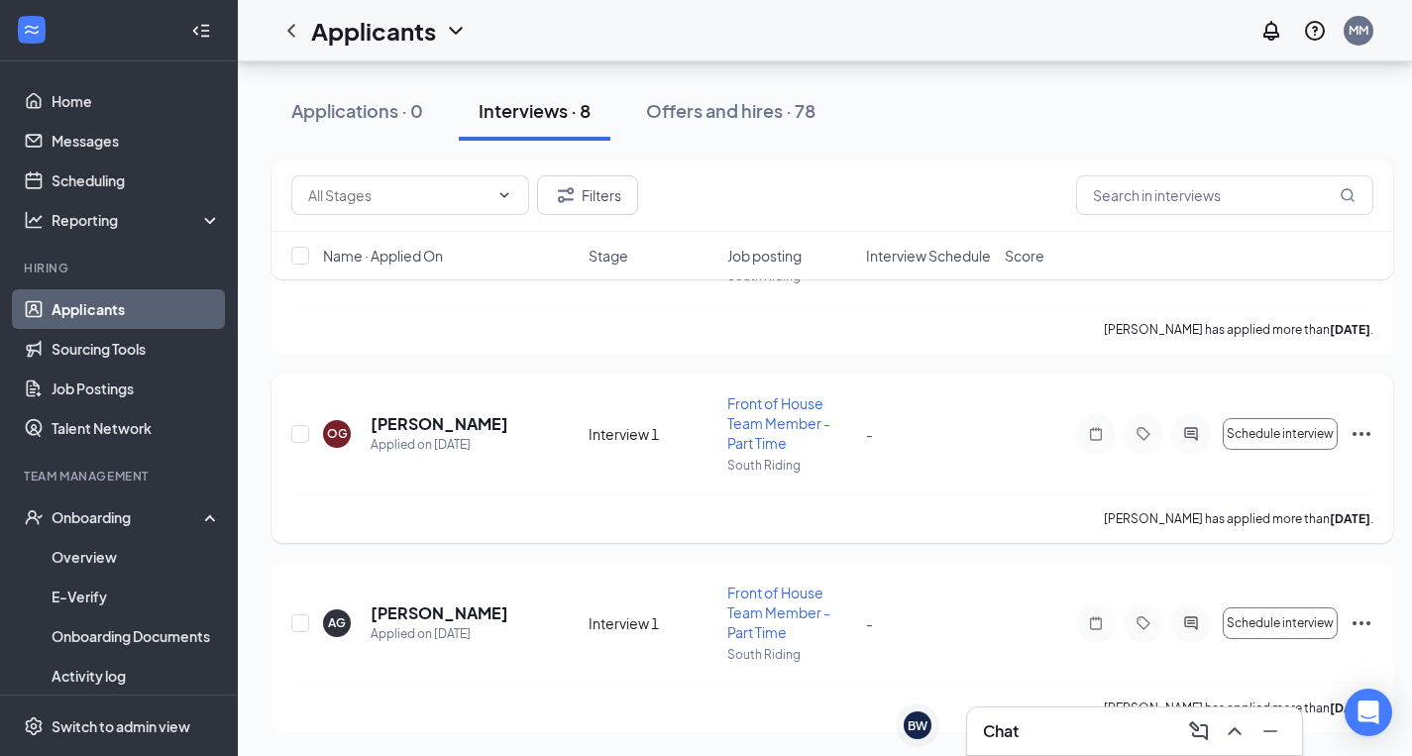
scroll to position [1200, 1]
click at [1355, 619] on icon "Ellipses" at bounding box center [1361, 623] width 24 height 24
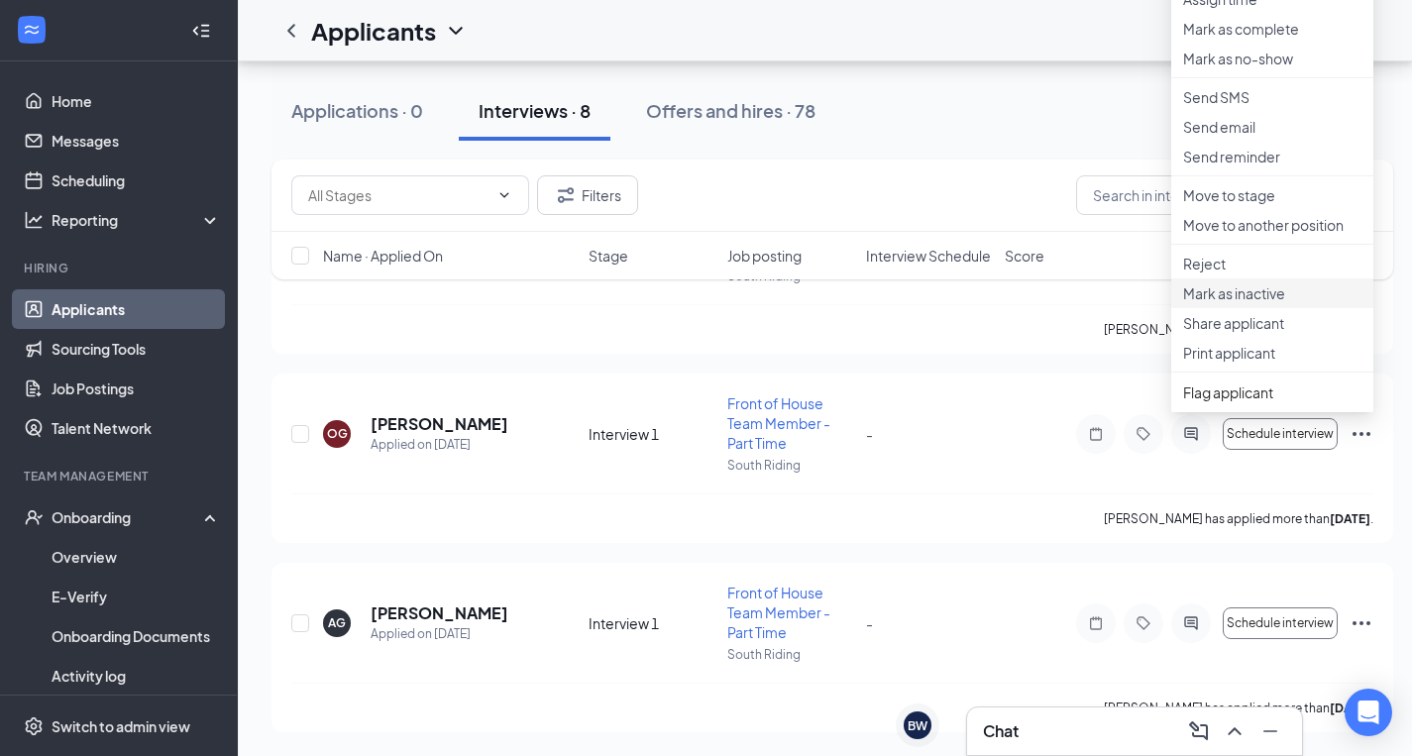
click at [1236, 303] on p "Mark as inactive" at bounding box center [1272, 293] width 178 height 20
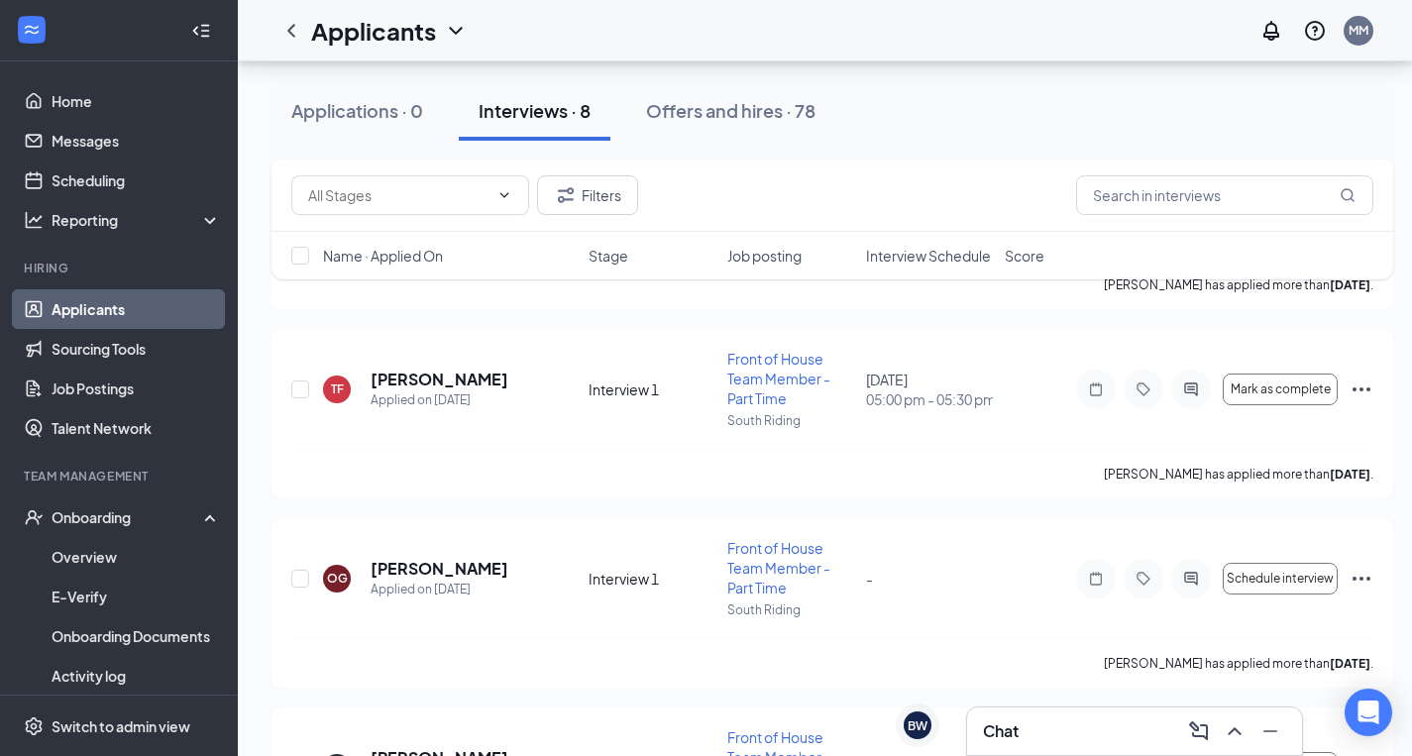
scroll to position [1060, 1]
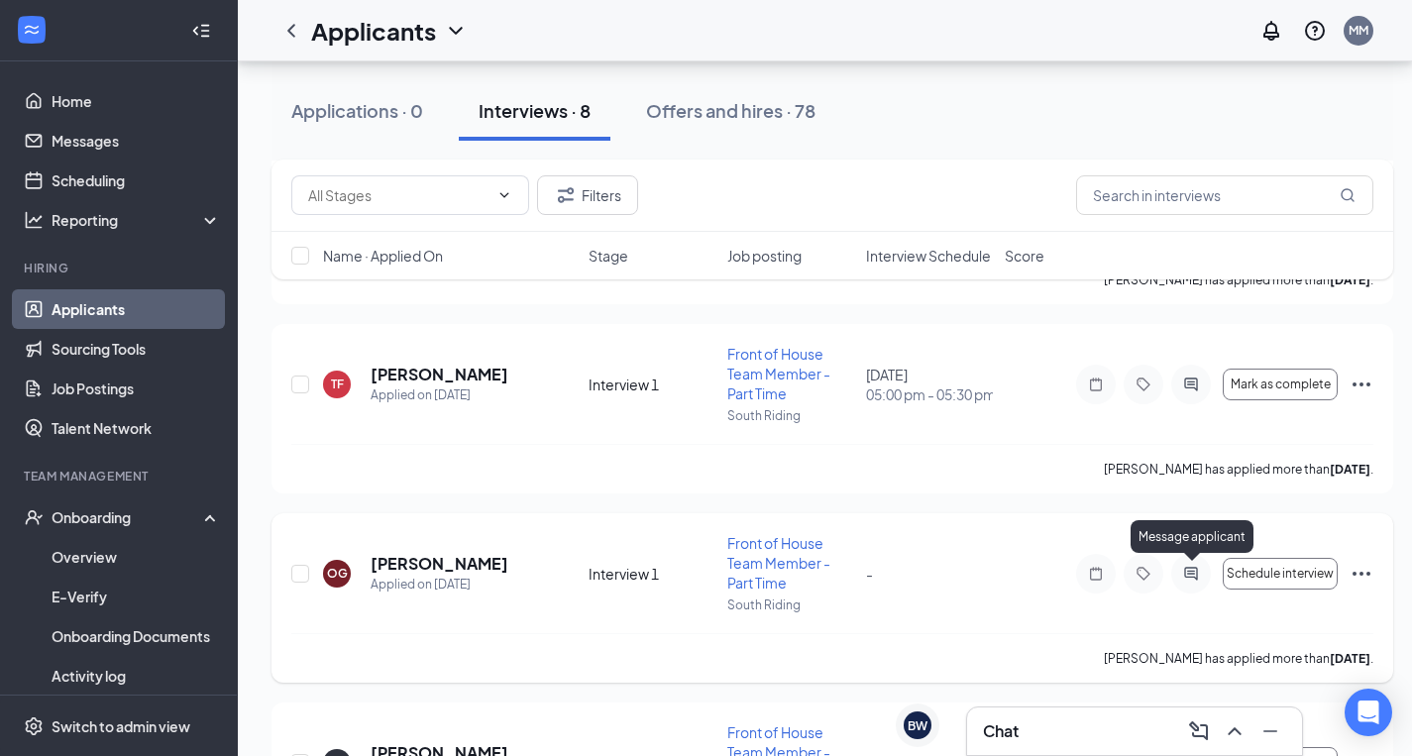
click at [1180, 570] on icon "ActiveChat" at bounding box center [1191, 574] width 24 height 16
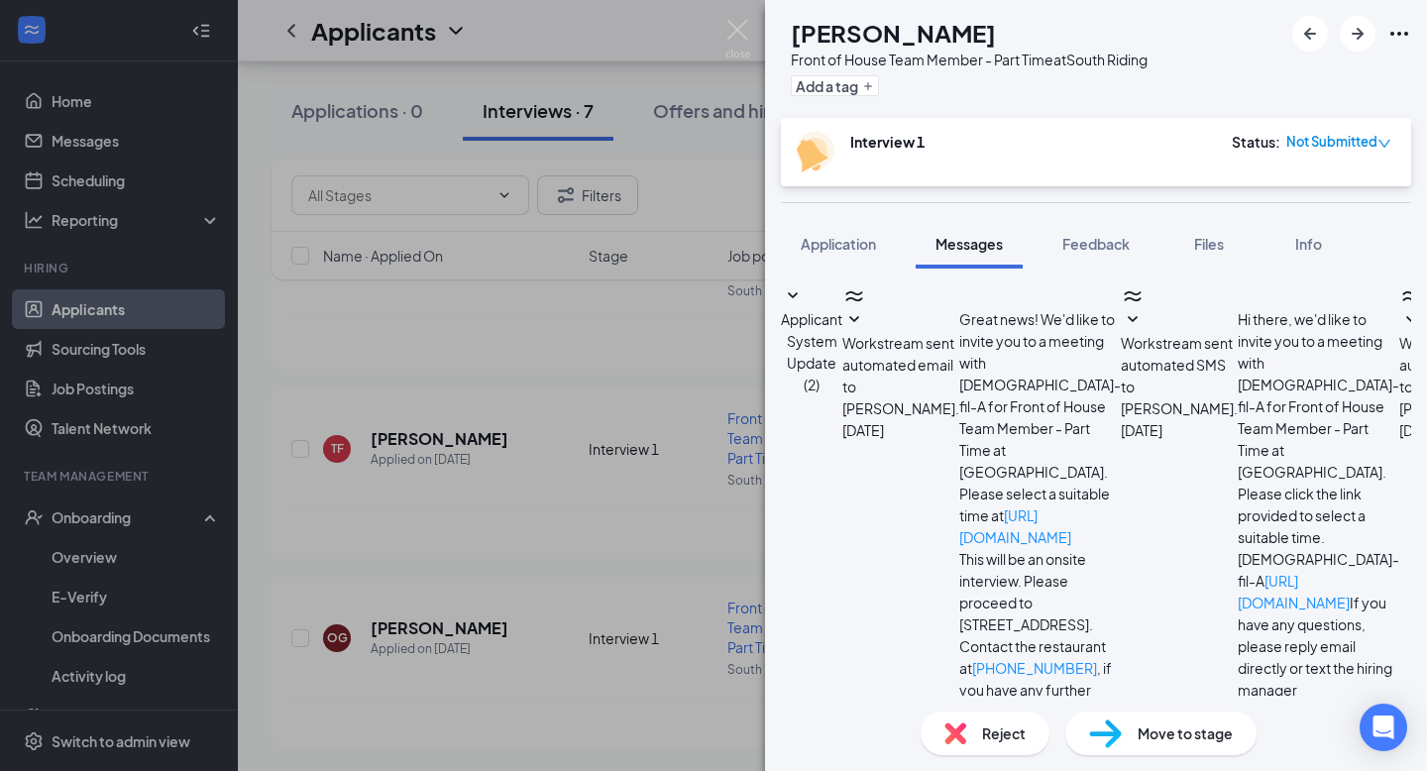
click at [588, 347] on div "OG [PERSON_NAME] Given Front of House Team Member - Part Time at [GEOGRAPHIC_DA…" at bounding box center [713, 385] width 1427 height 771
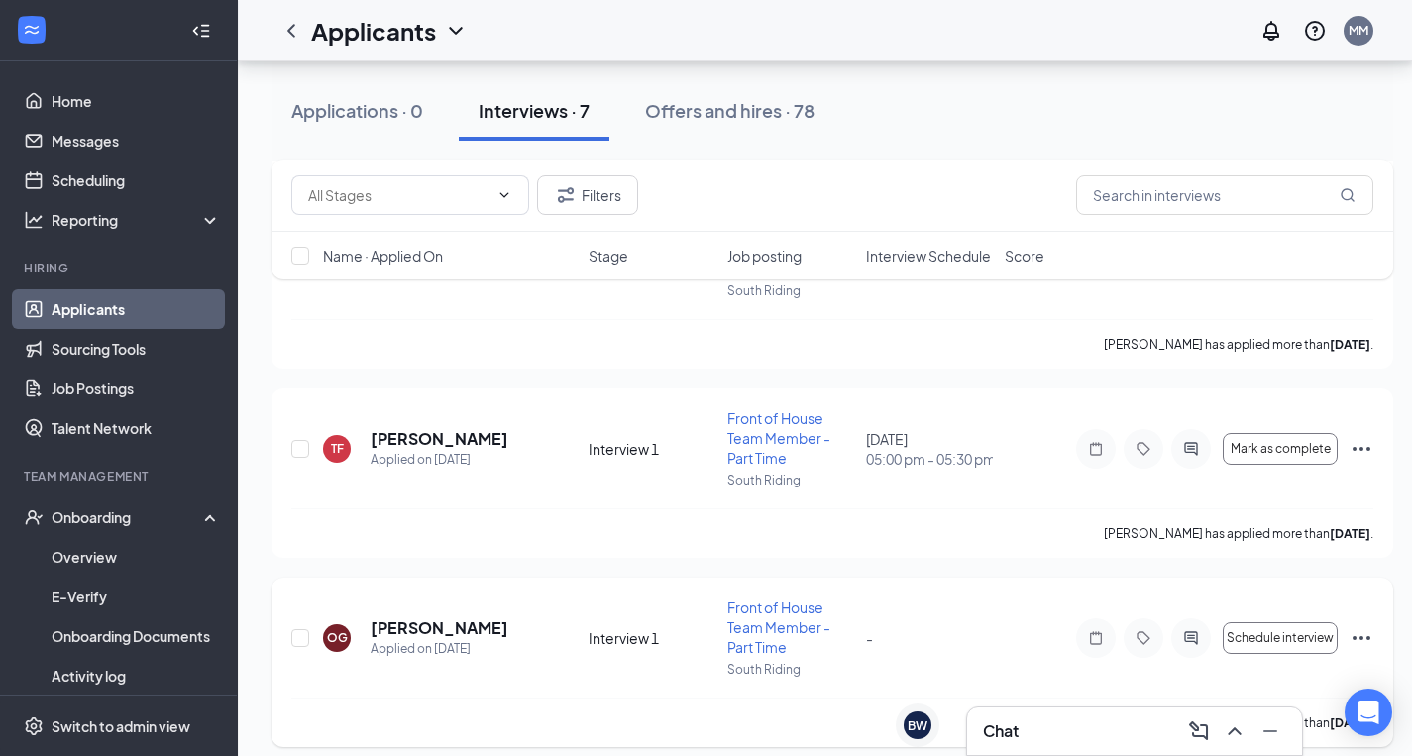
click at [1199, 641] on icon "ActiveChat" at bounding box center [1191, 638] width 24 height 16
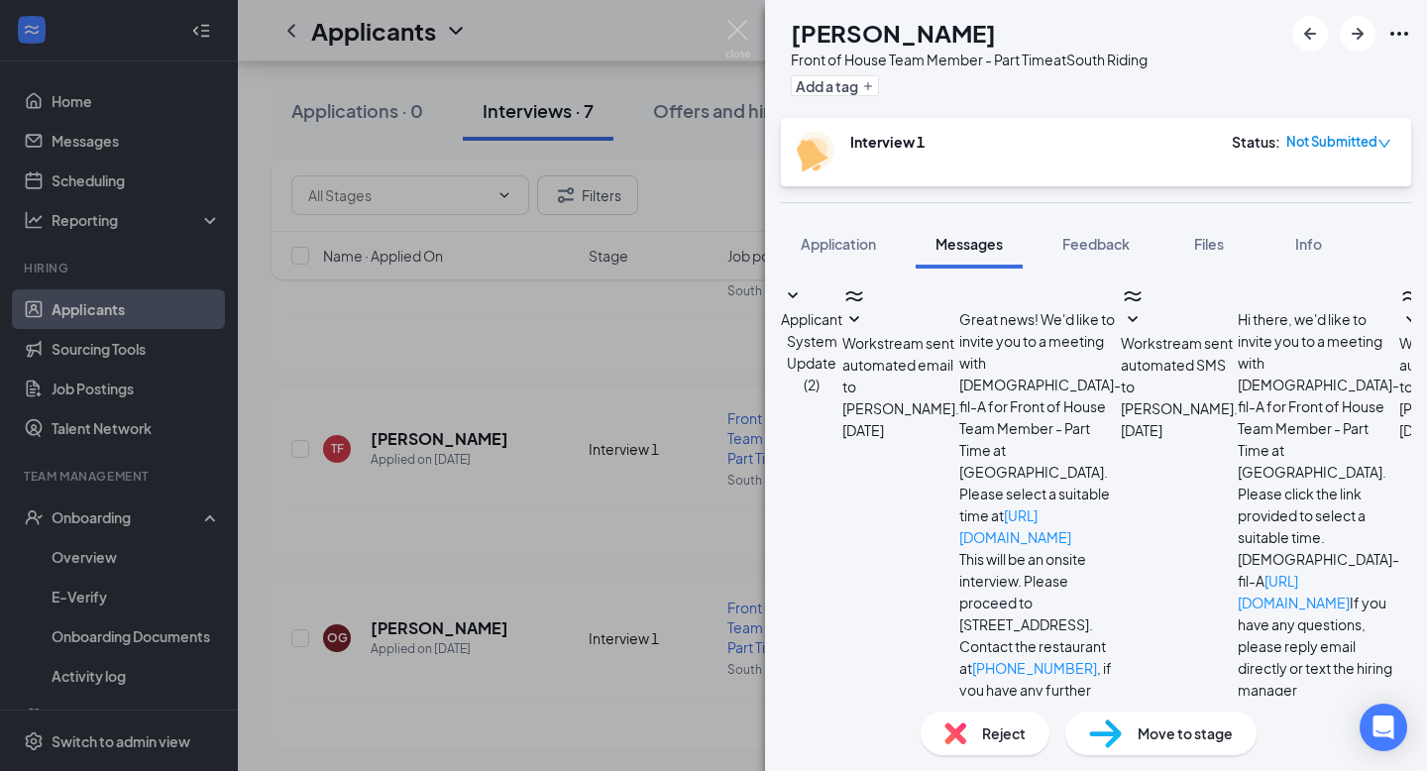
scroll to position [594, 0]
type textarea "Hello, were you looking to schedule an interview?"
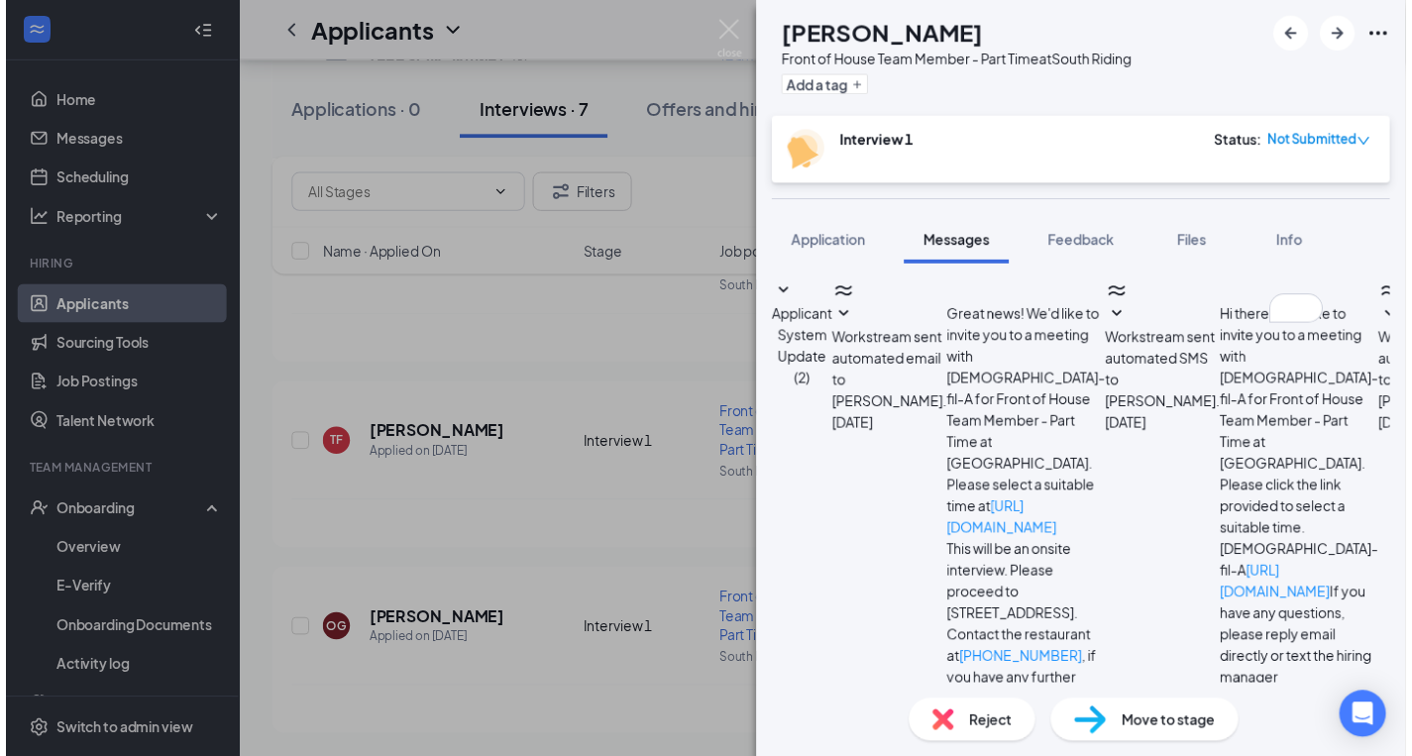
scroll to position [721, 0]
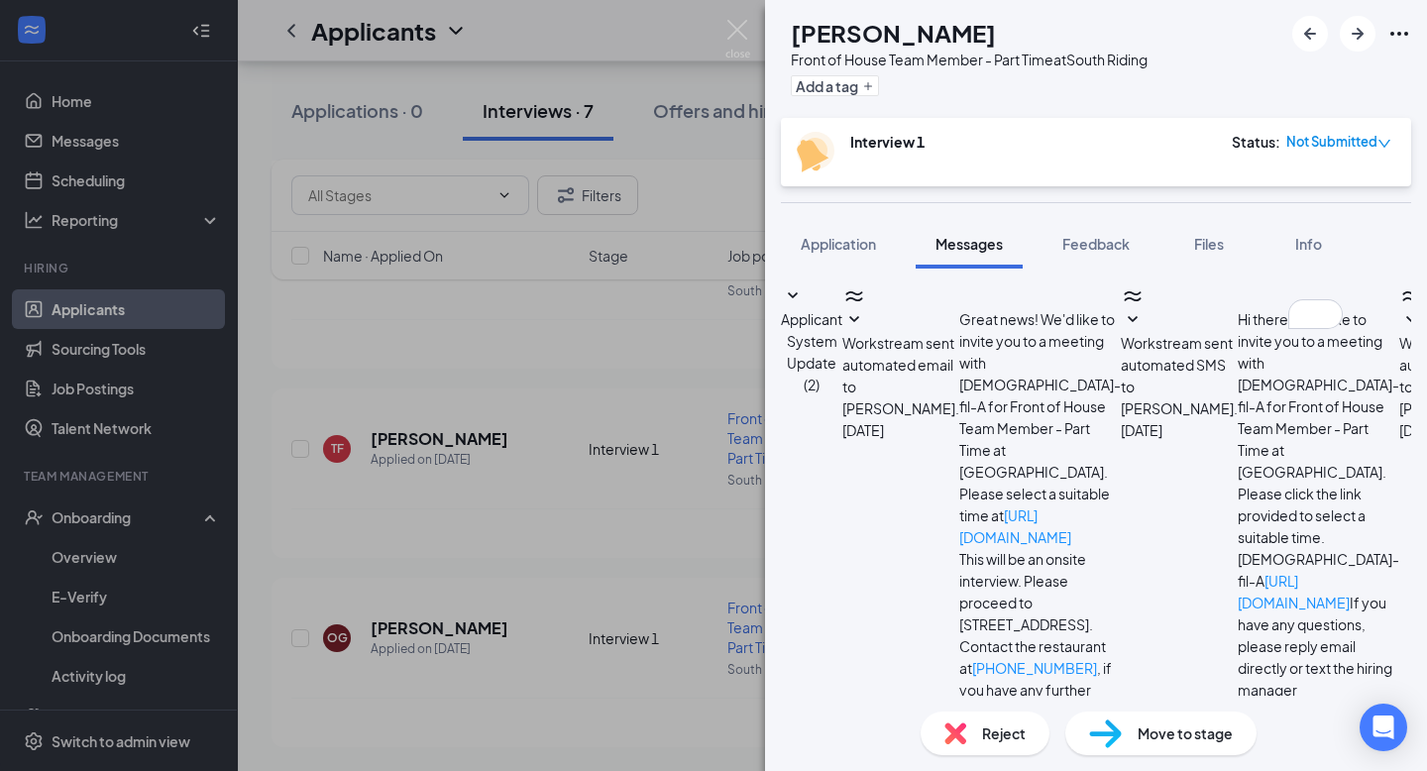
click at [649, 548] on div "OG [PERSON_NAME] Given Front of House Team Member - Part Time at [GEOGRAPHIC_DA…" at bounding box center [713, 385] width 1427 height 771
